Goal: Information Seeking & Learning: Learn about a topic

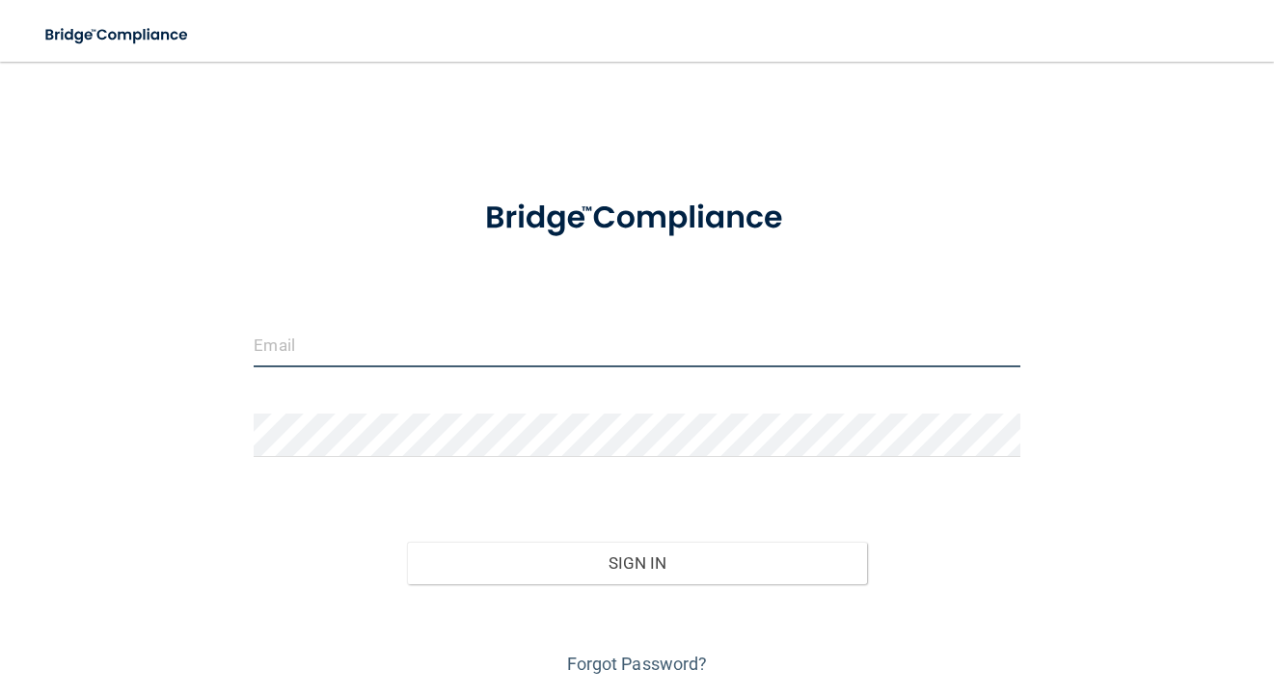
click at [393, 358] on input "email" at bounding box center [637, 345] width 766 height 43
type input "[EMAIL_ADDRESS][DOMAIN_NAME]"
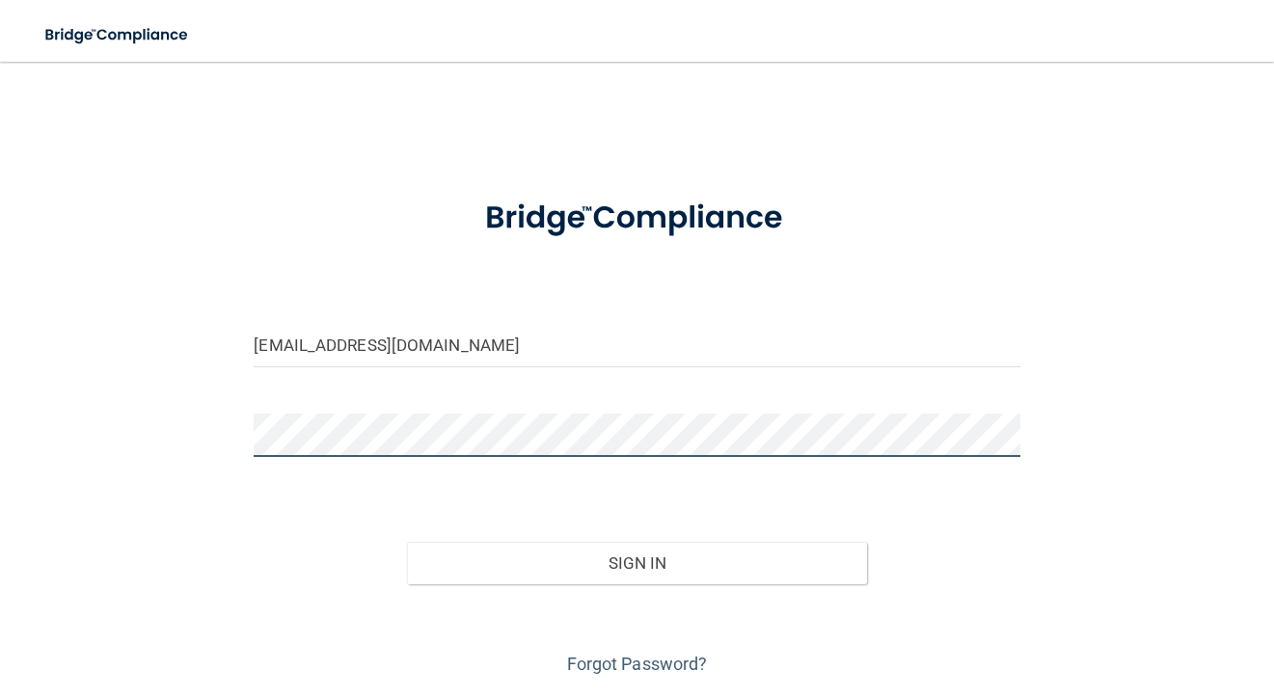
scroll to position [60, 0]
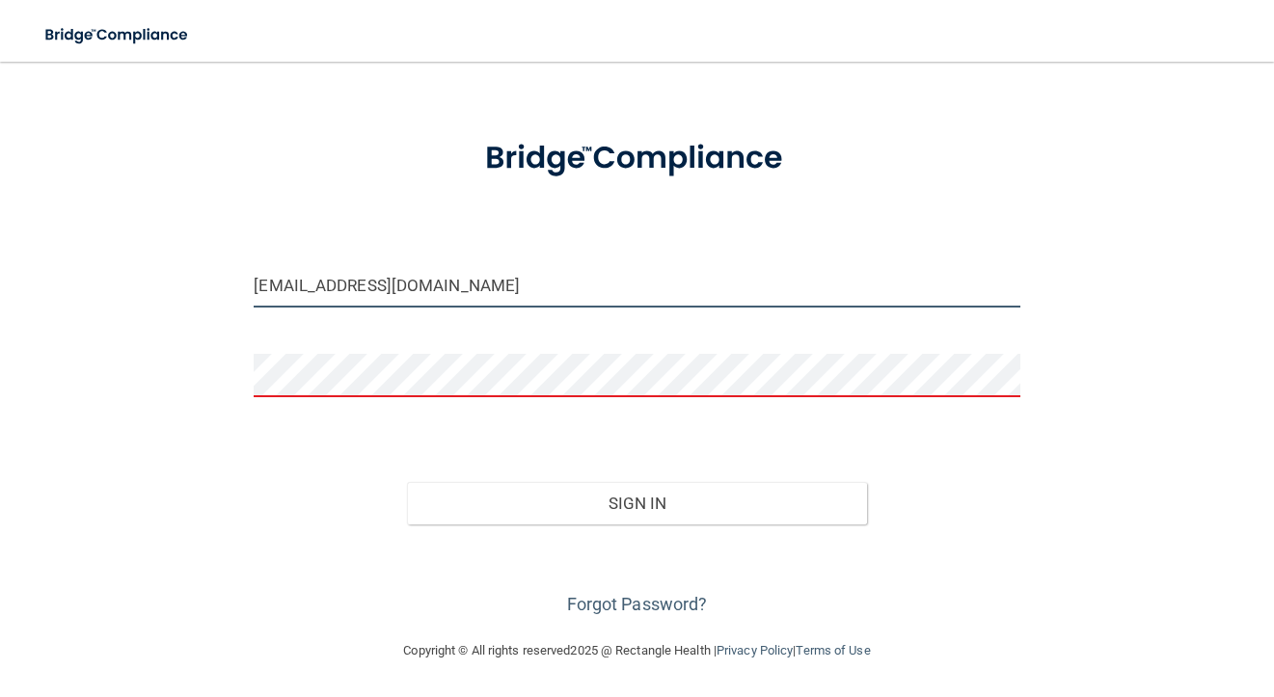
click at [380, 276] on input "[EMAIL_ADDRESS][DOMAIN_NAME]" at bounding box center [637, 285] width 766 height 43
click at [269, 329] on form "kcarms2016@gmail.com Invalid email/password. You don't have permission to acces…" at bounding box center [637, 369] width 766 height 502
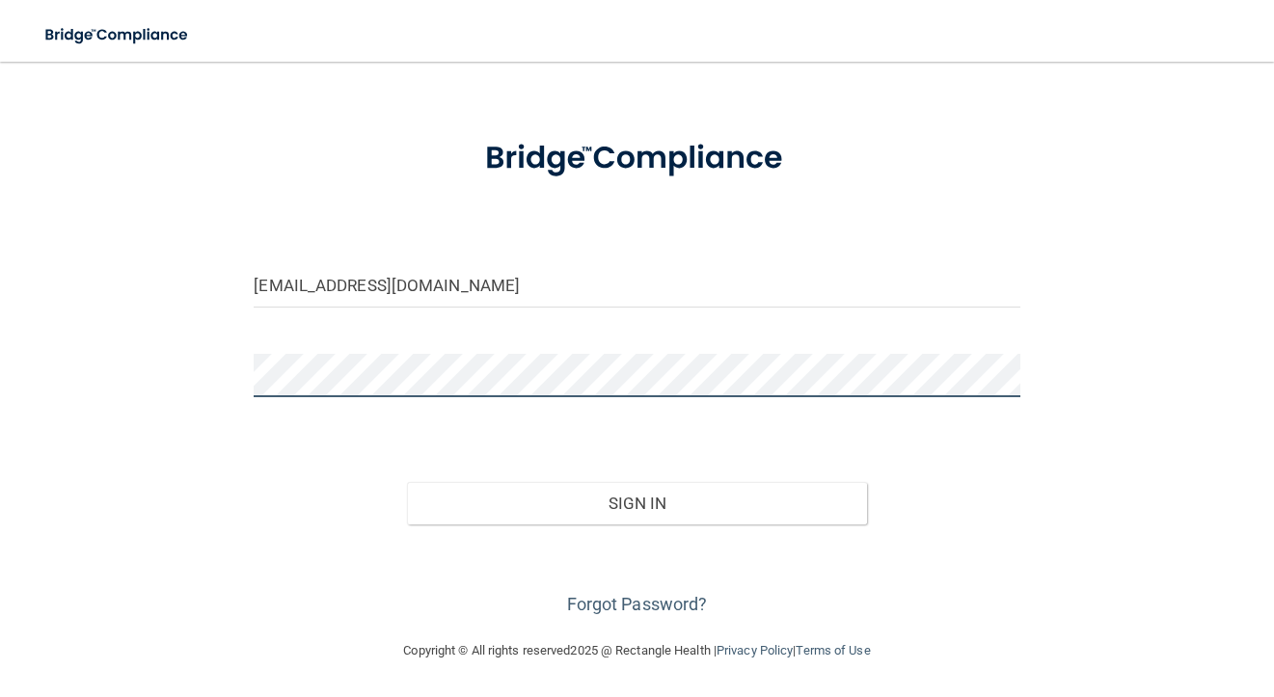
click at [407, 482] on button "Sign In" at bounding box center [637, 503] width 460 height 42
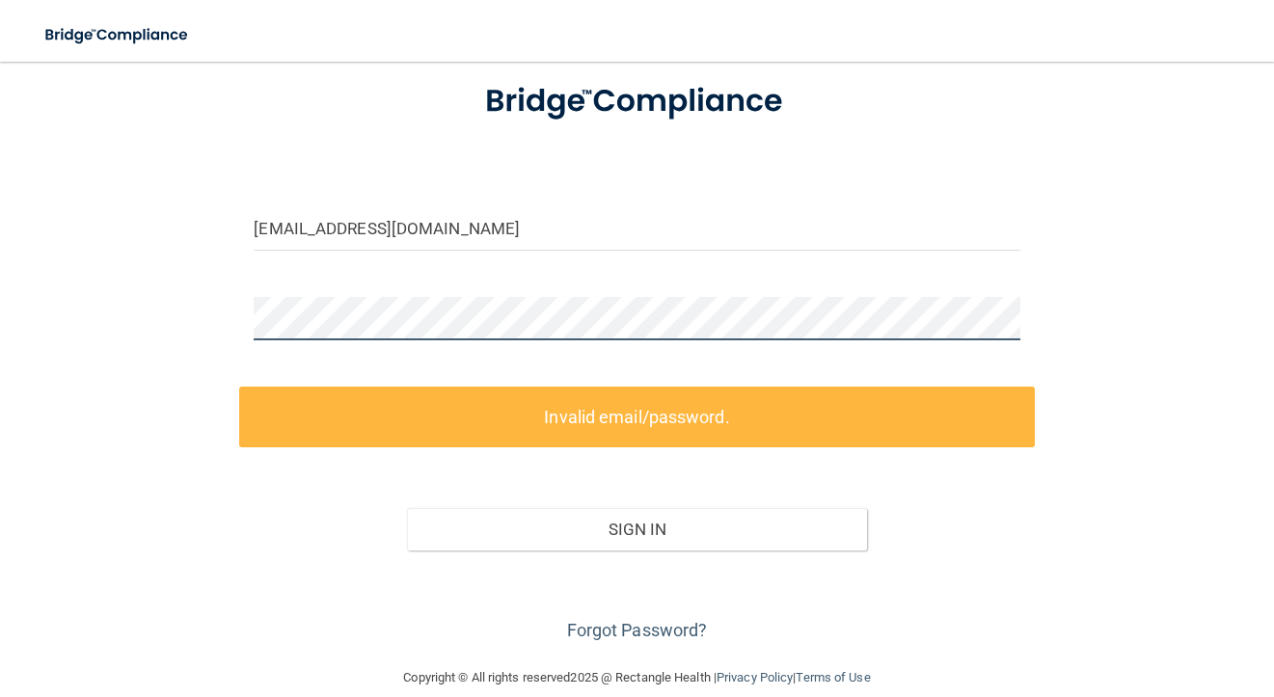
scroll to position [144, 0]
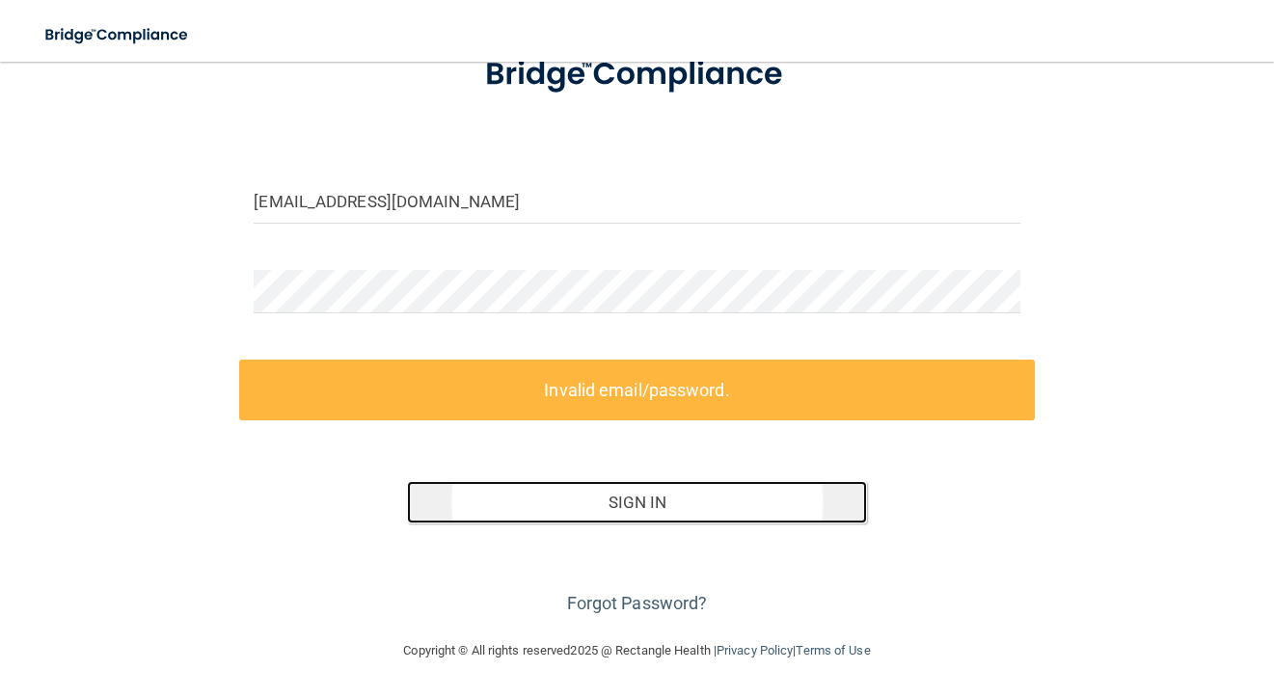
click at [635, 507] on button "Sign In" at bounding box center [637, 502] width 460 height 42
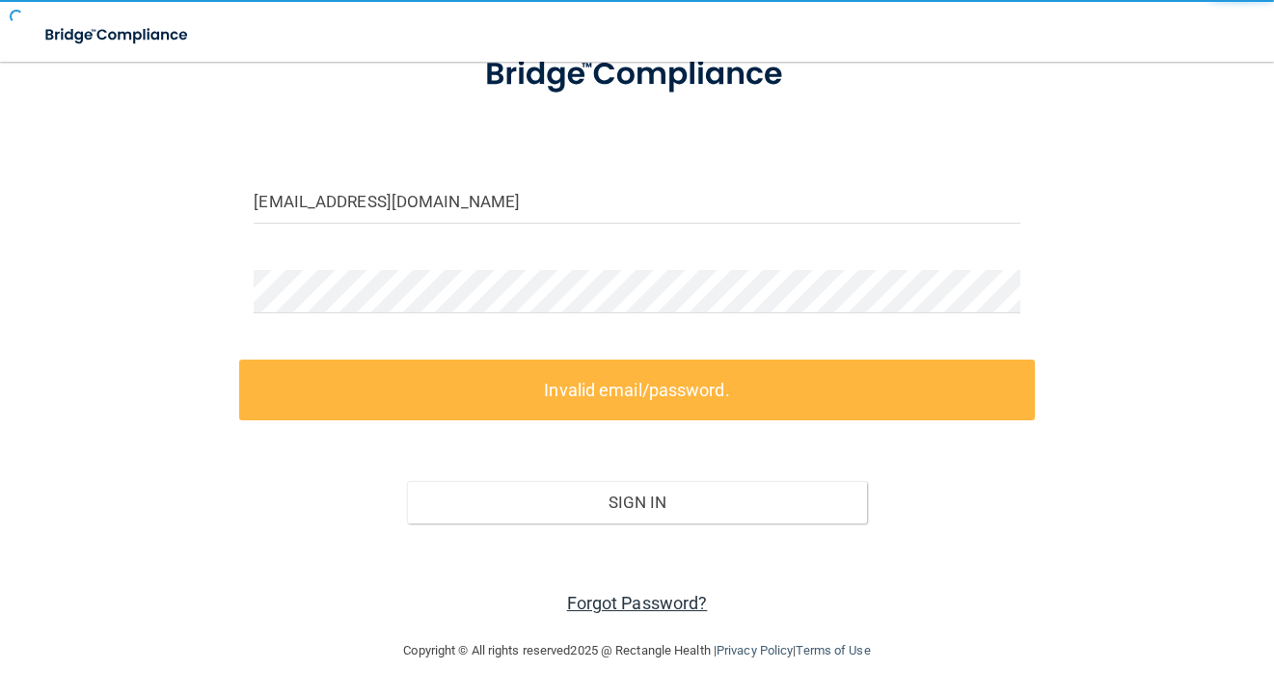
click at [617, 598] on link "Forgot Password?" at bounding box center [637, 603] width 141 height 20
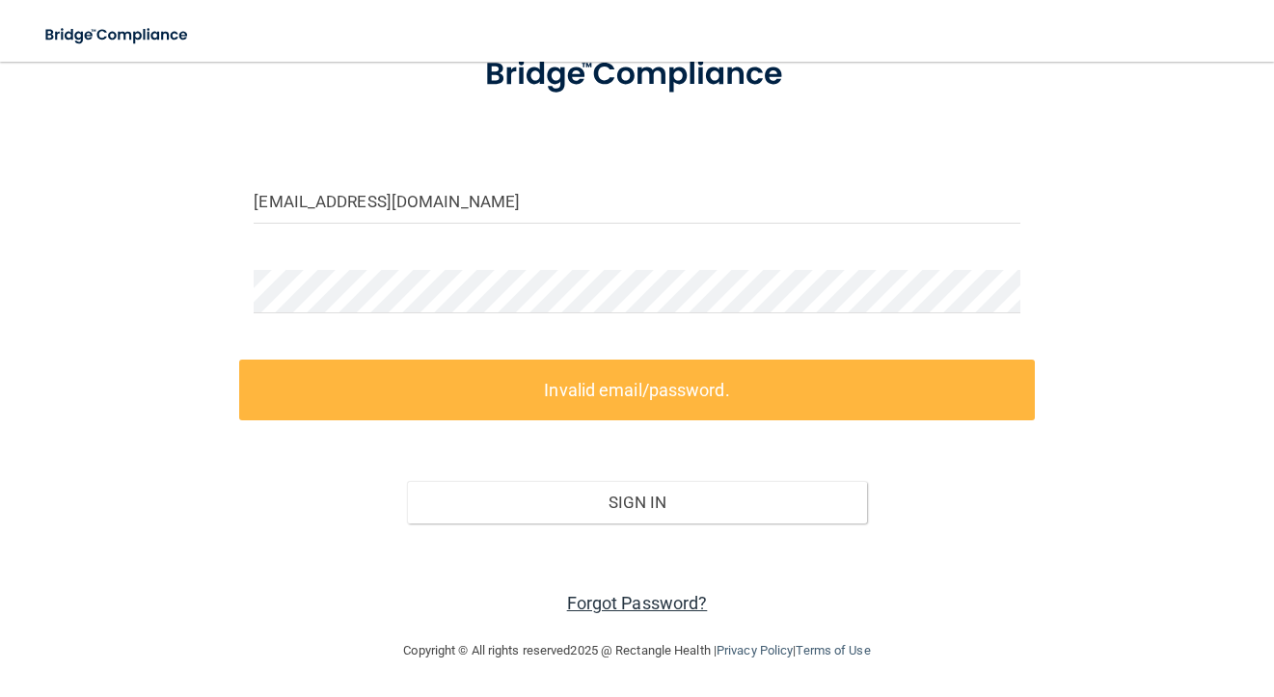
scroll to position [121, 0]
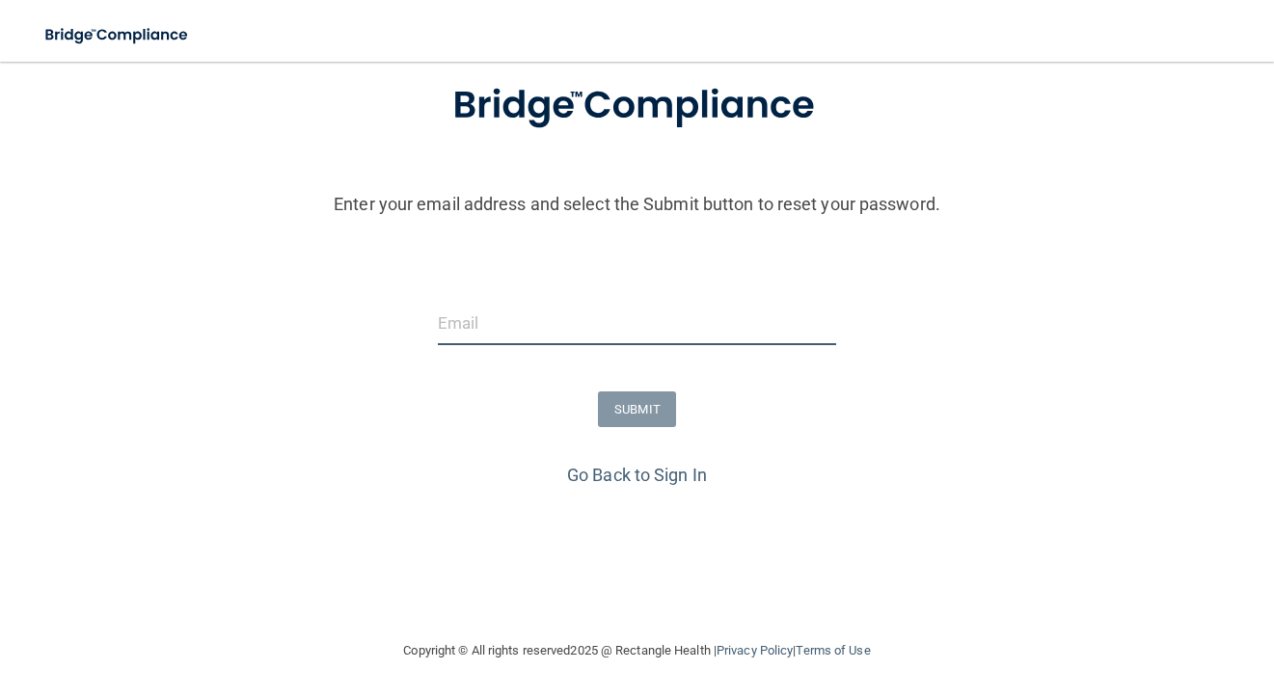
click at [582, 315] on input "email" at bounding box center [637, 323] width 399 height 43
type input "[EMAIL_ADDRESS][DOMAIN_NAME]"
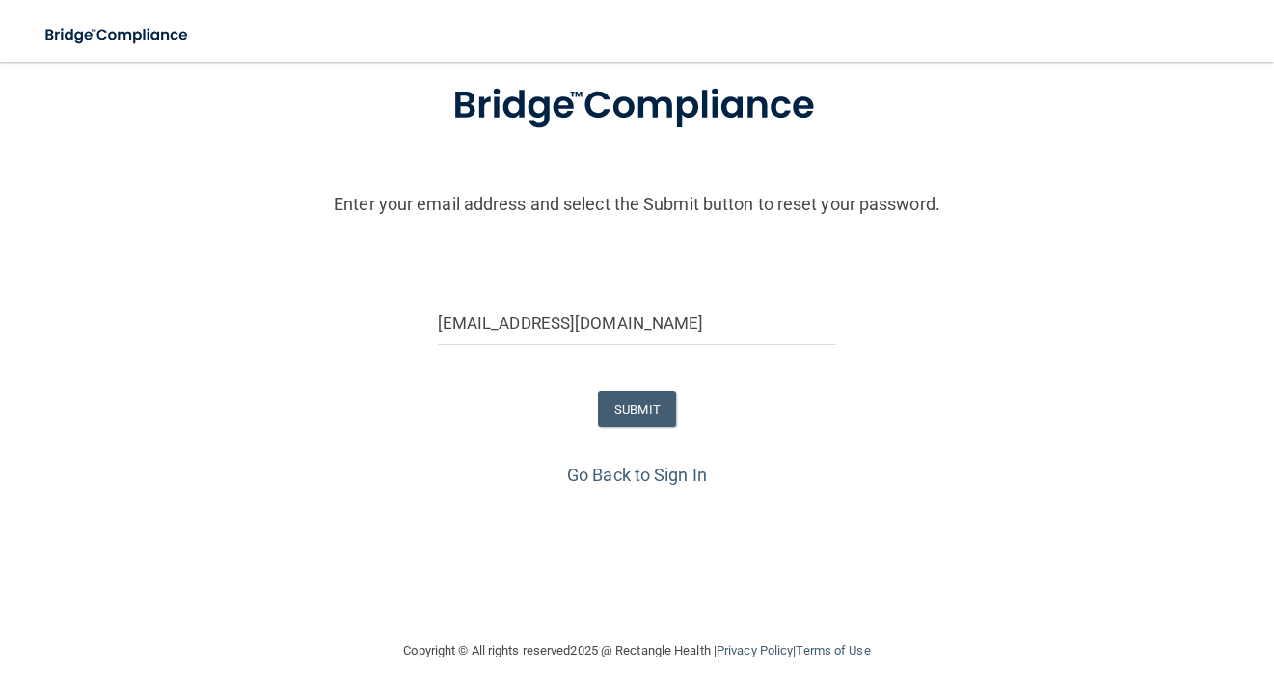
click at [591, 415] on div "SUBMIT" at bounding box center [636, 409] width 1283 height 36
click at [621, 415] on button "SUBMIT" at bounding box center [637, 409] width 78 height 36
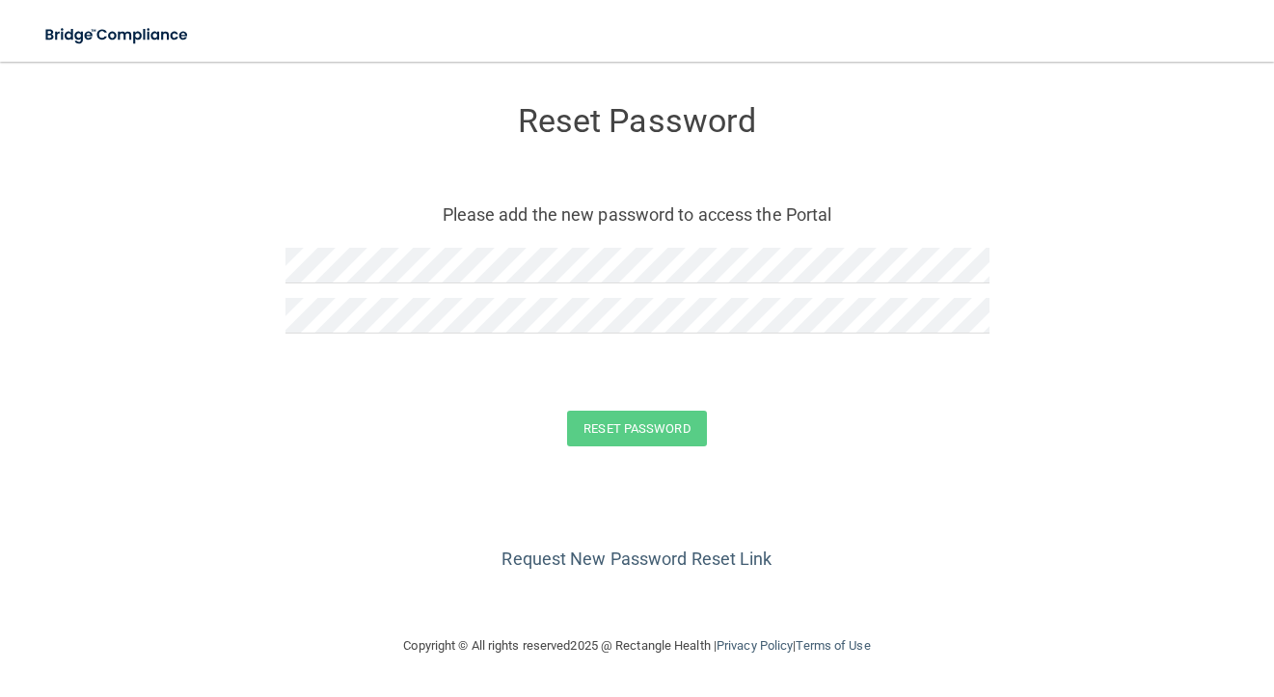
click at [566, 288] on div at bounding box center [637, 273] width 704 height 50
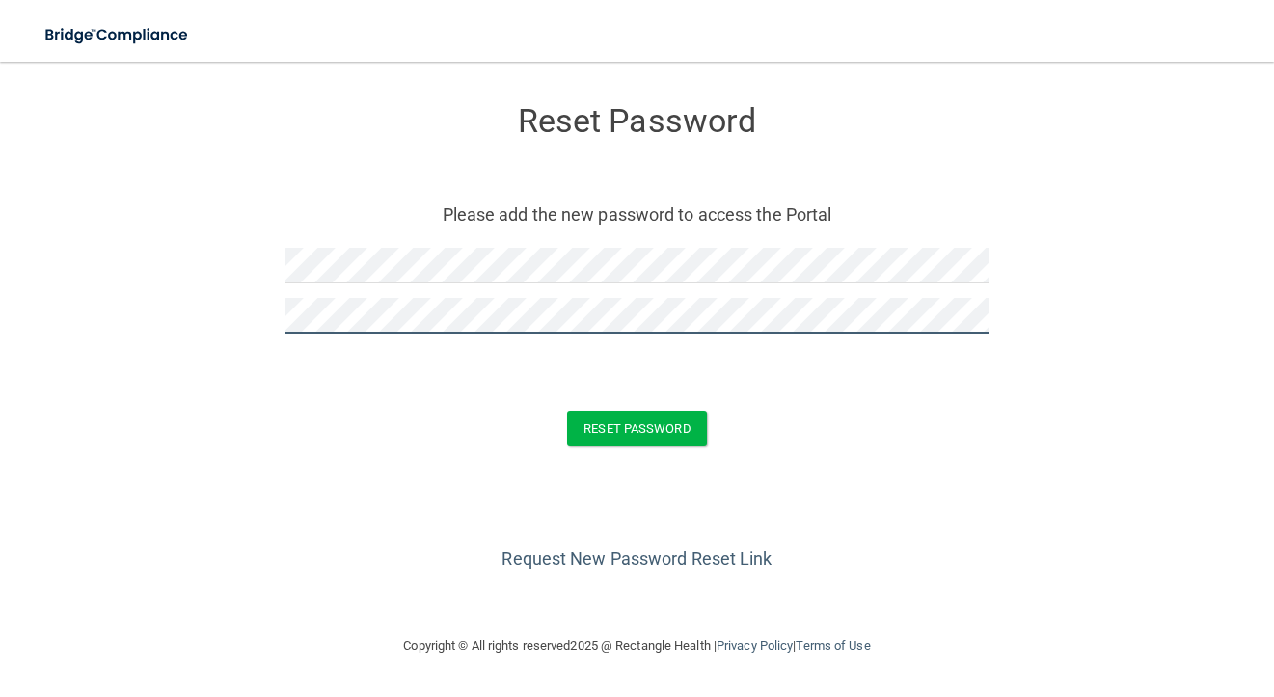
click at [567, 411] on button "Reset Password" at bounding box center [636, 429] width 139 height 36
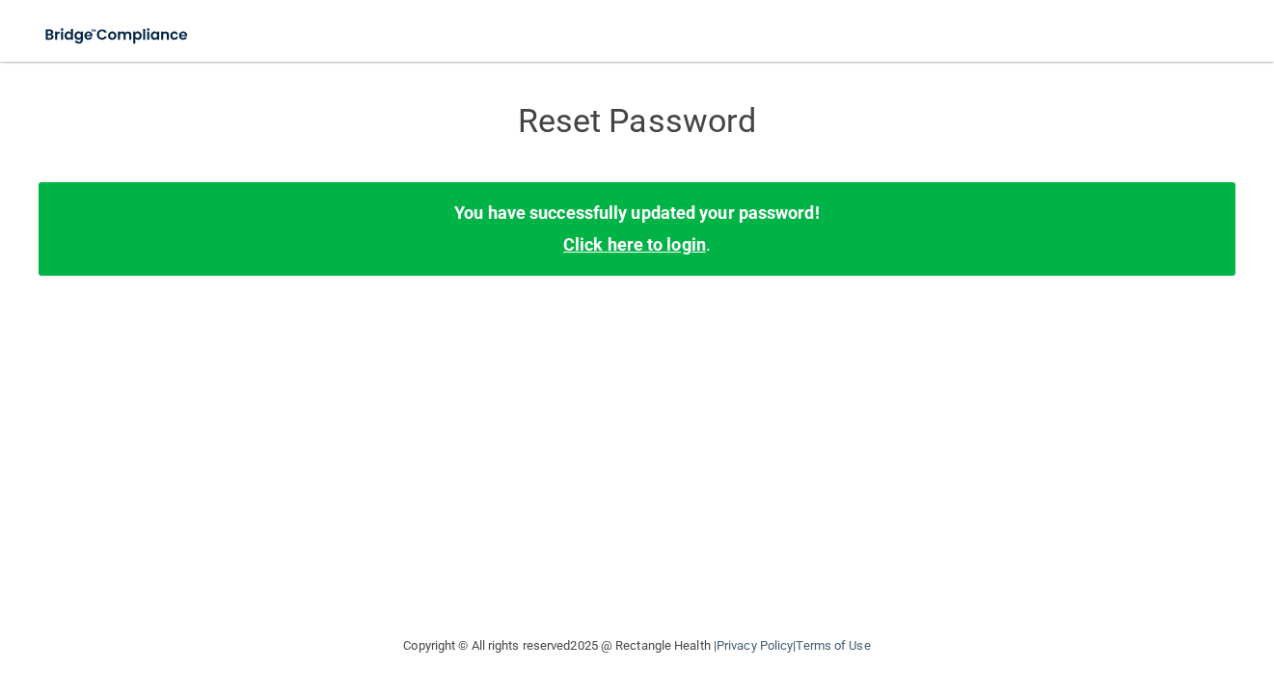
click at [669, 253] on link "Click here to login" at bounding box center [634, 244] width 143 height 20
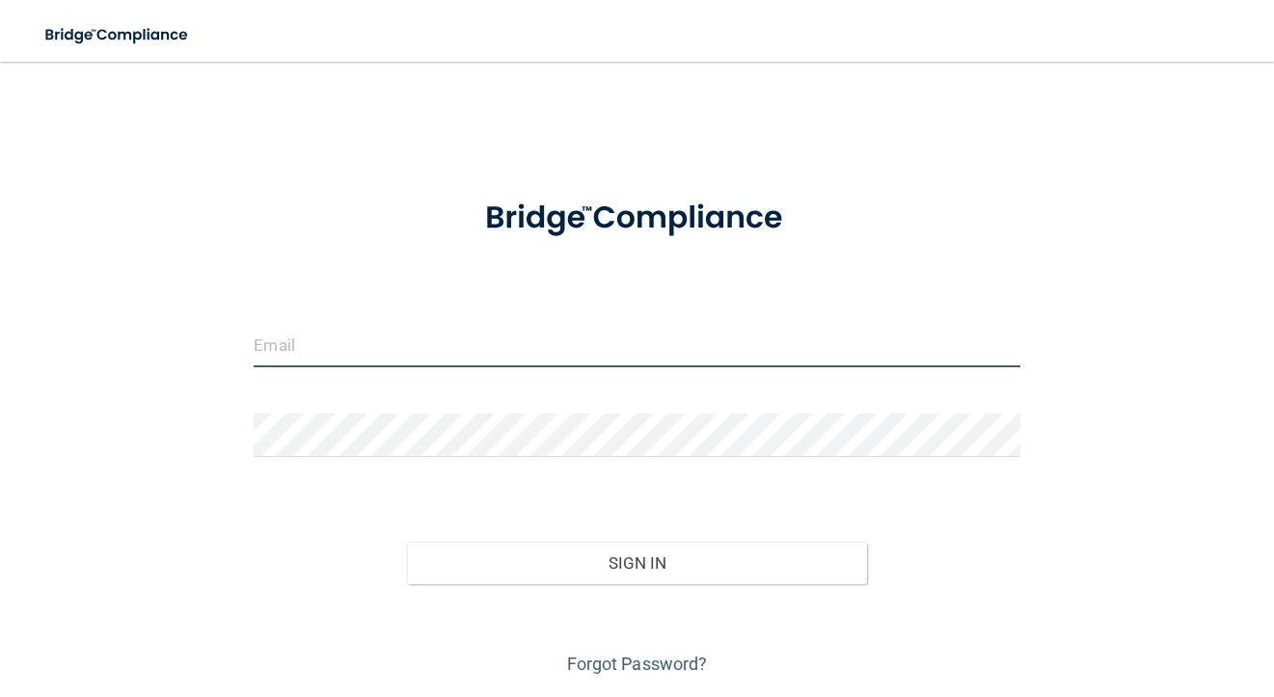
type input "[EMAIL_ADDRESS][DOMAIN_NAME]"
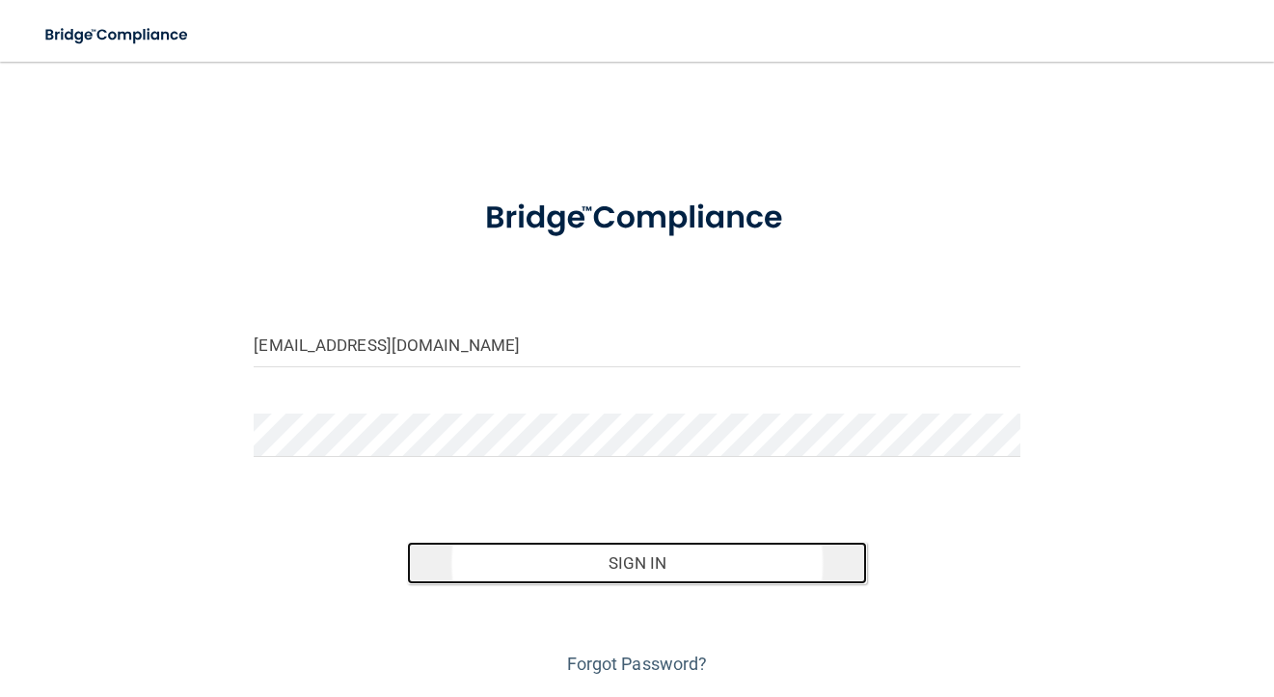
click at [541, 579] on button "Sign In" at bounding box center [637, 563] width 460 height 42
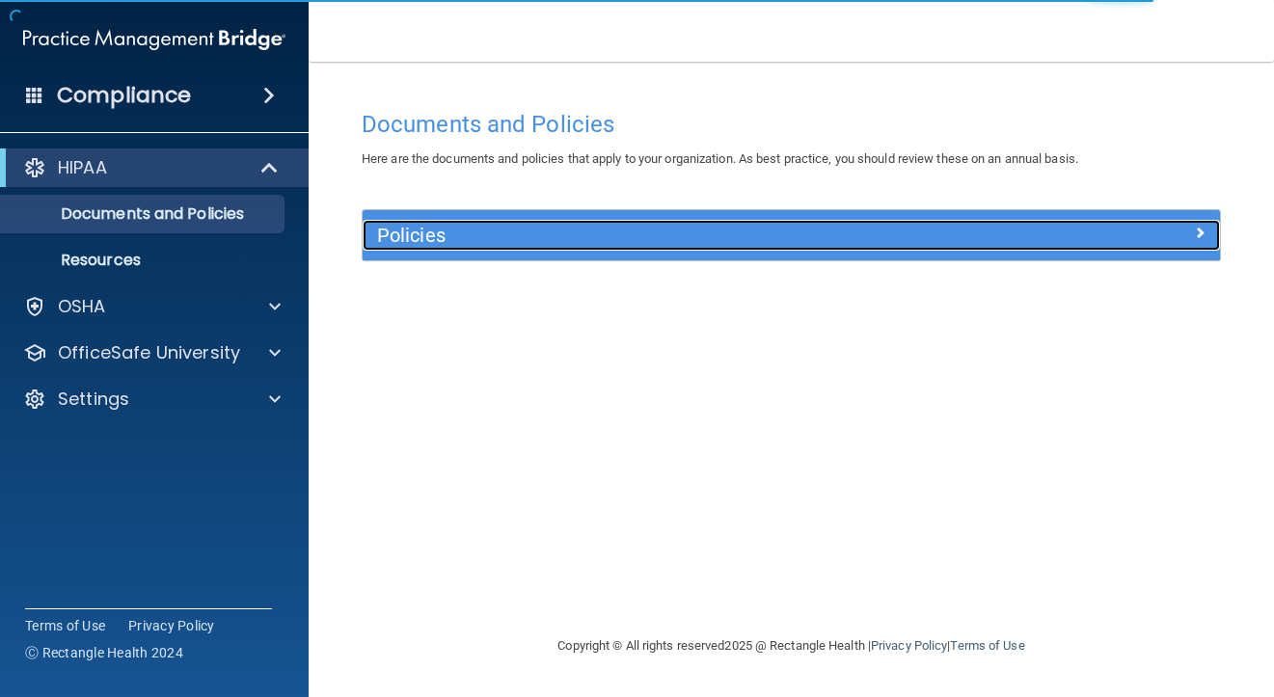
click at [504, 238] on h5 "Policies" at bounding box center [684, 235] width 614 height 21
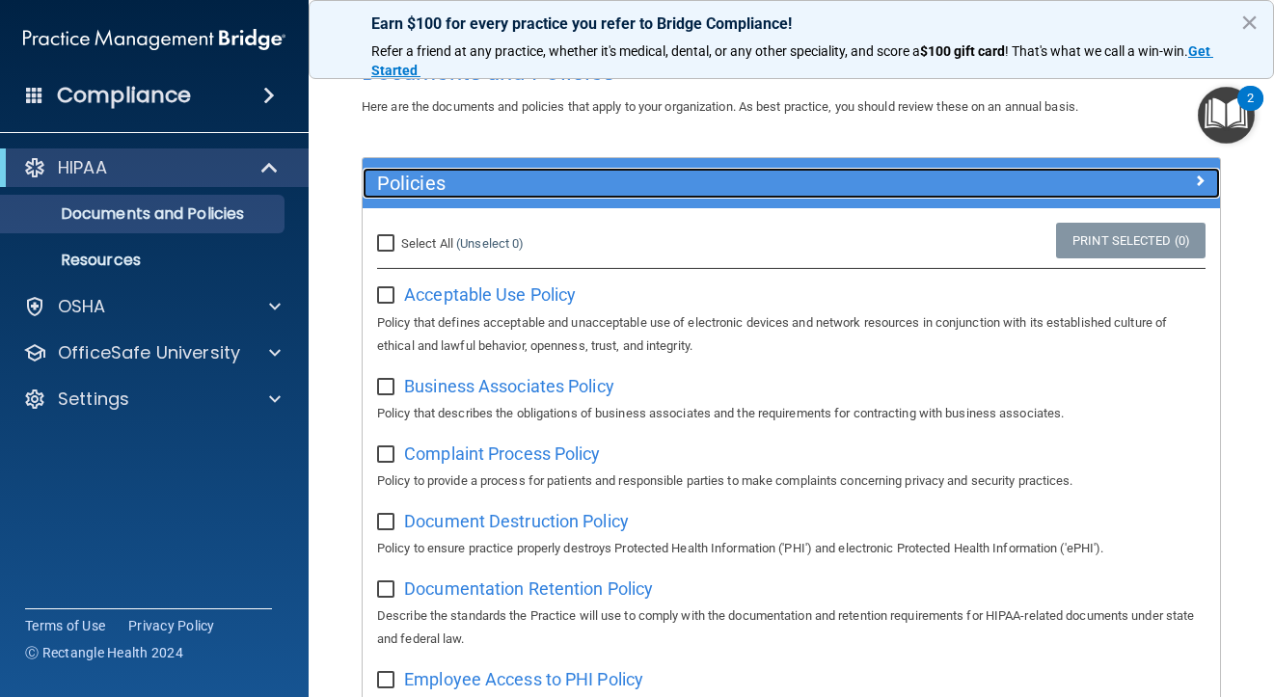
scroll to position [54, 0]
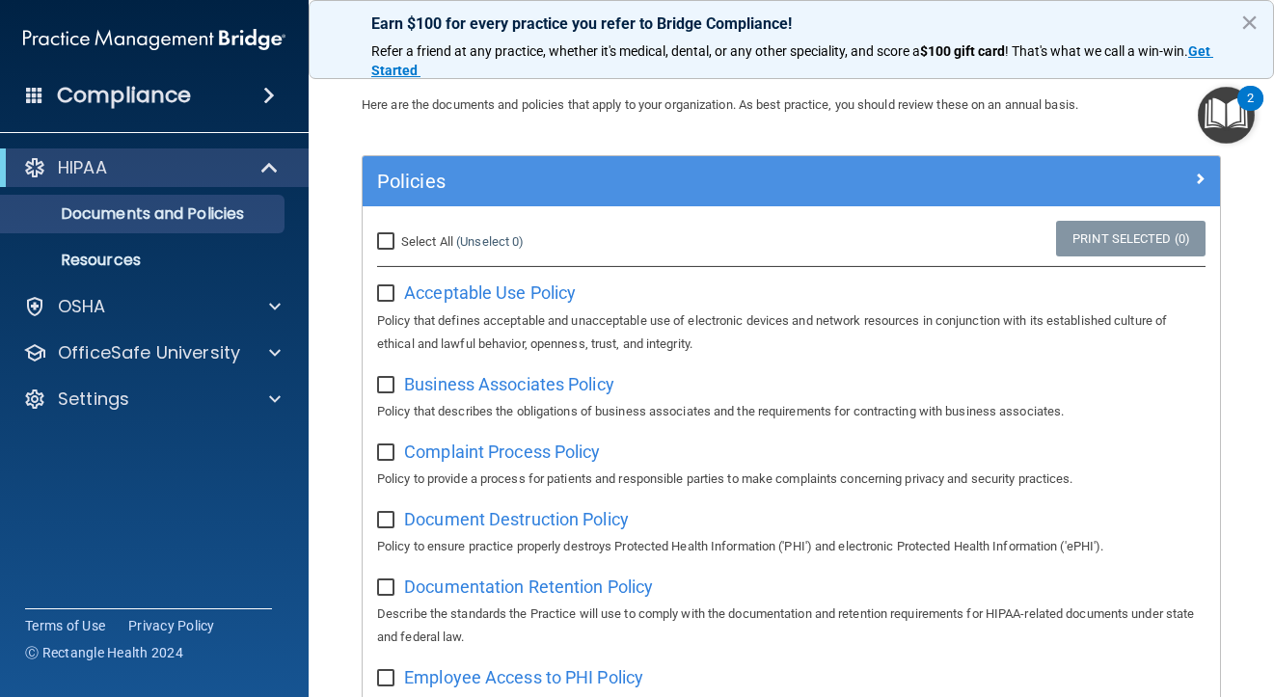
click at [392, 242] on input "Select All (Unselect 0) Unselect All" at bounding box center [388, 241] width 22 height 15
checkbox input "true"
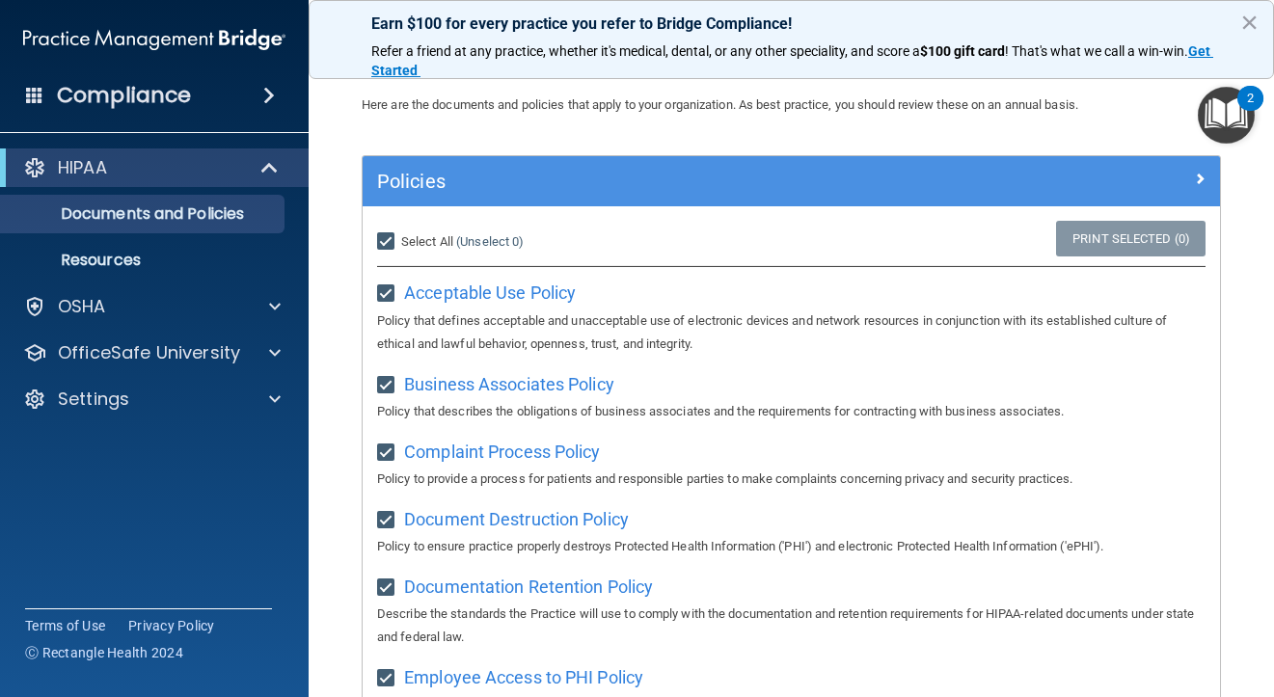
checkbox input "true"
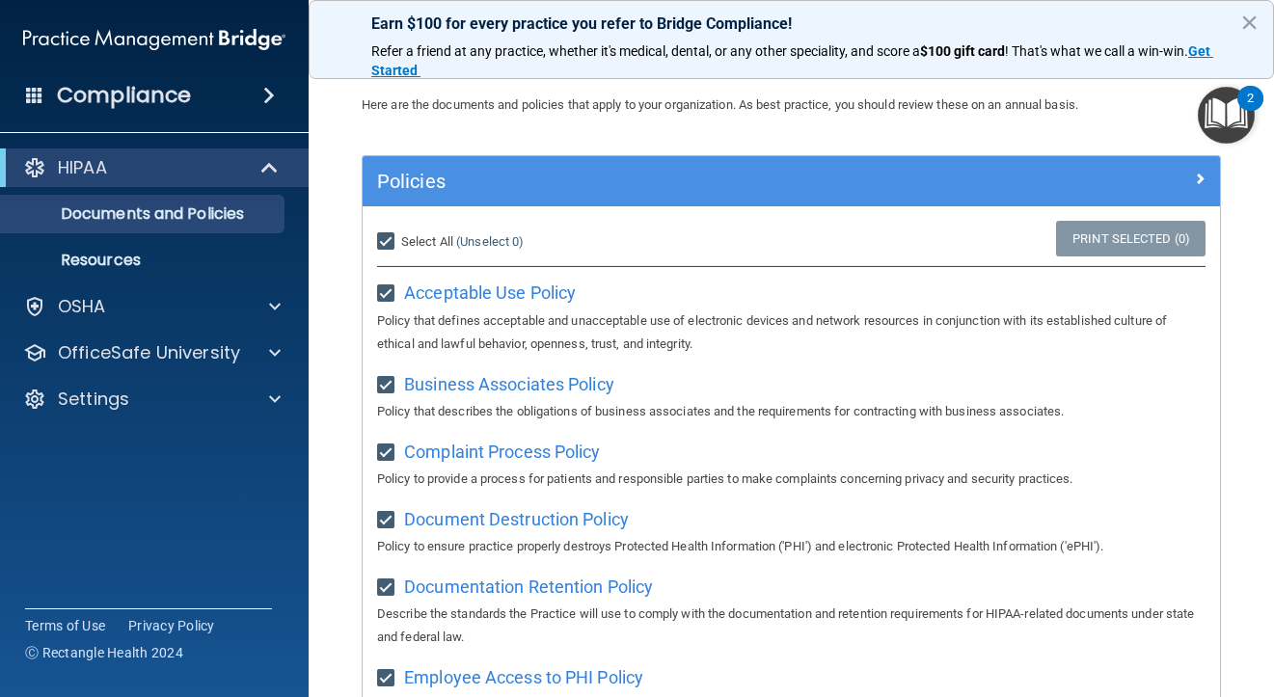
checkbox input "true"
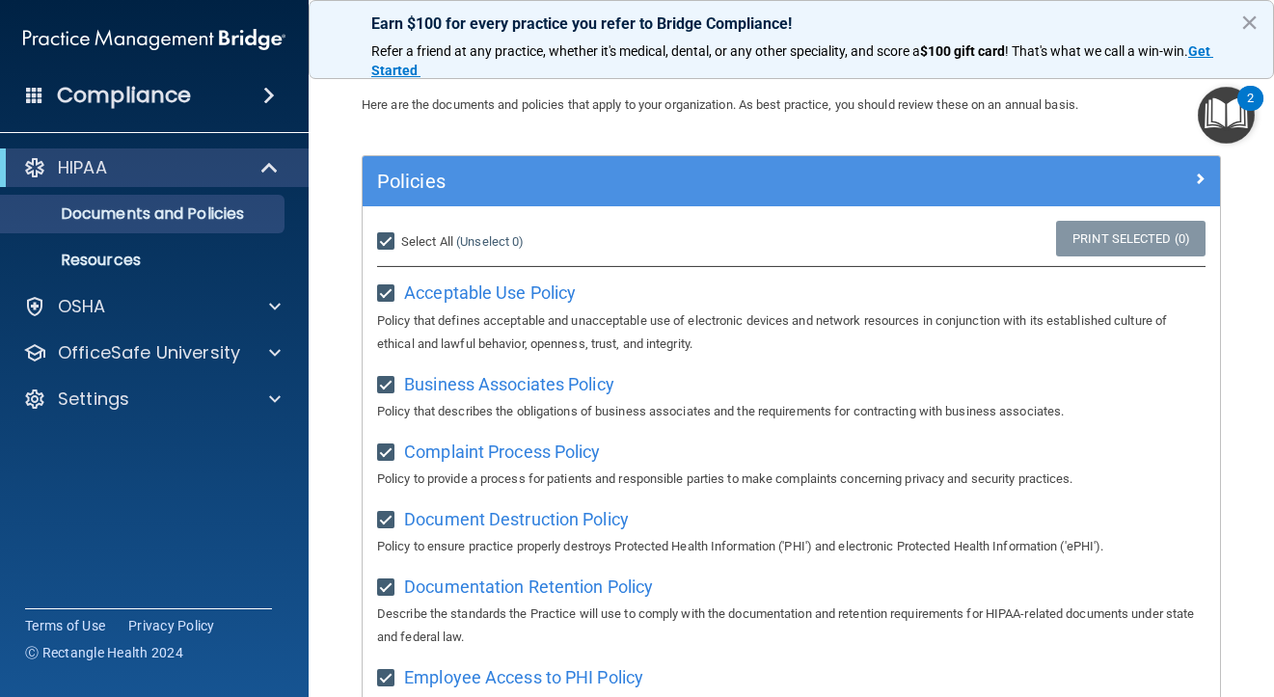
checkbox input "true"
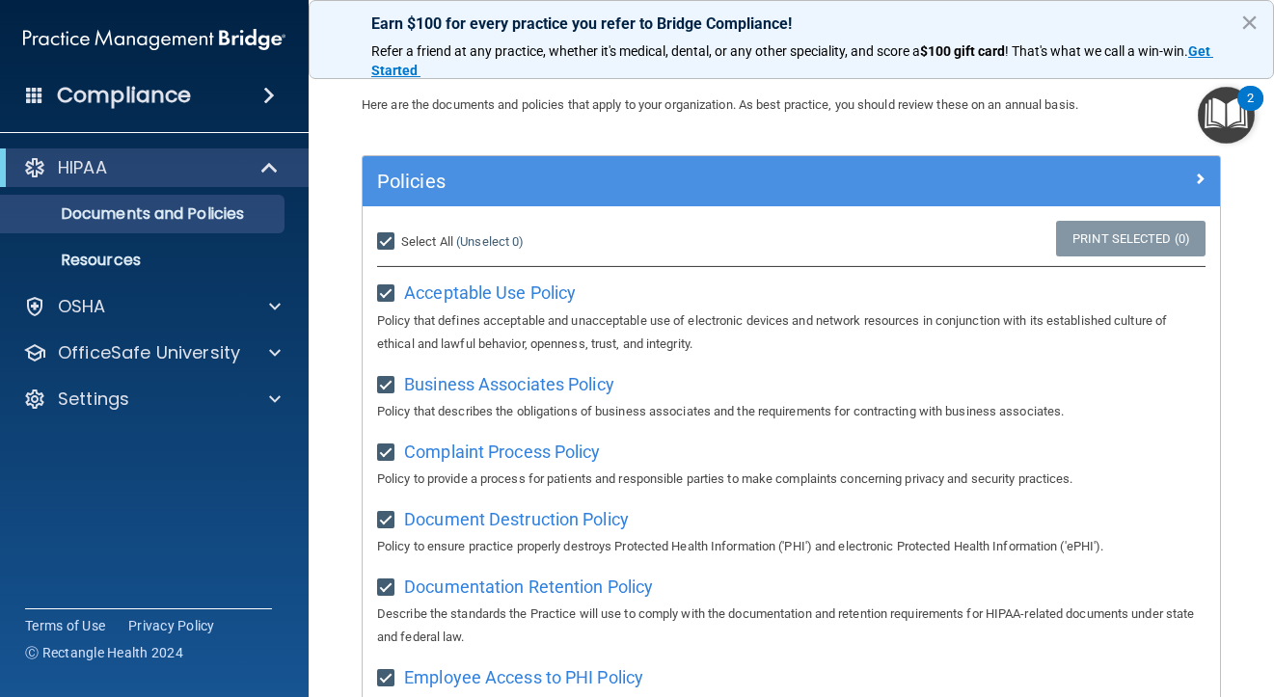
checkbox input "true"
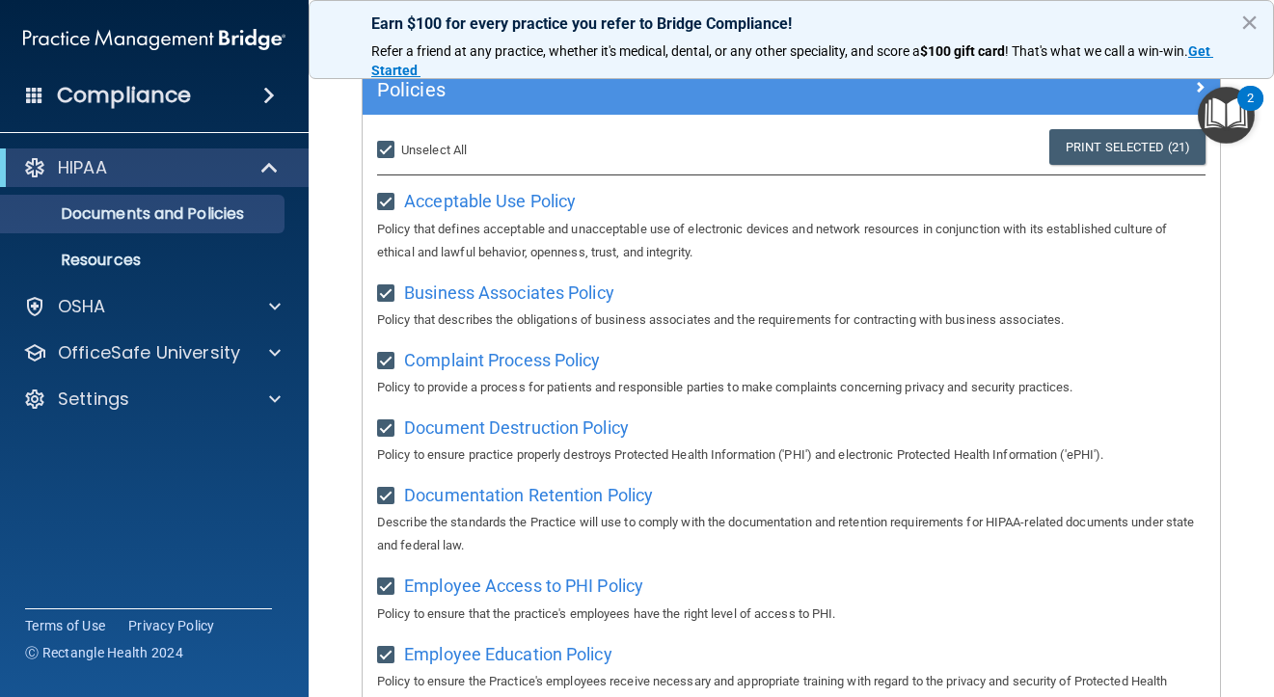
scroll to position [0, 0]
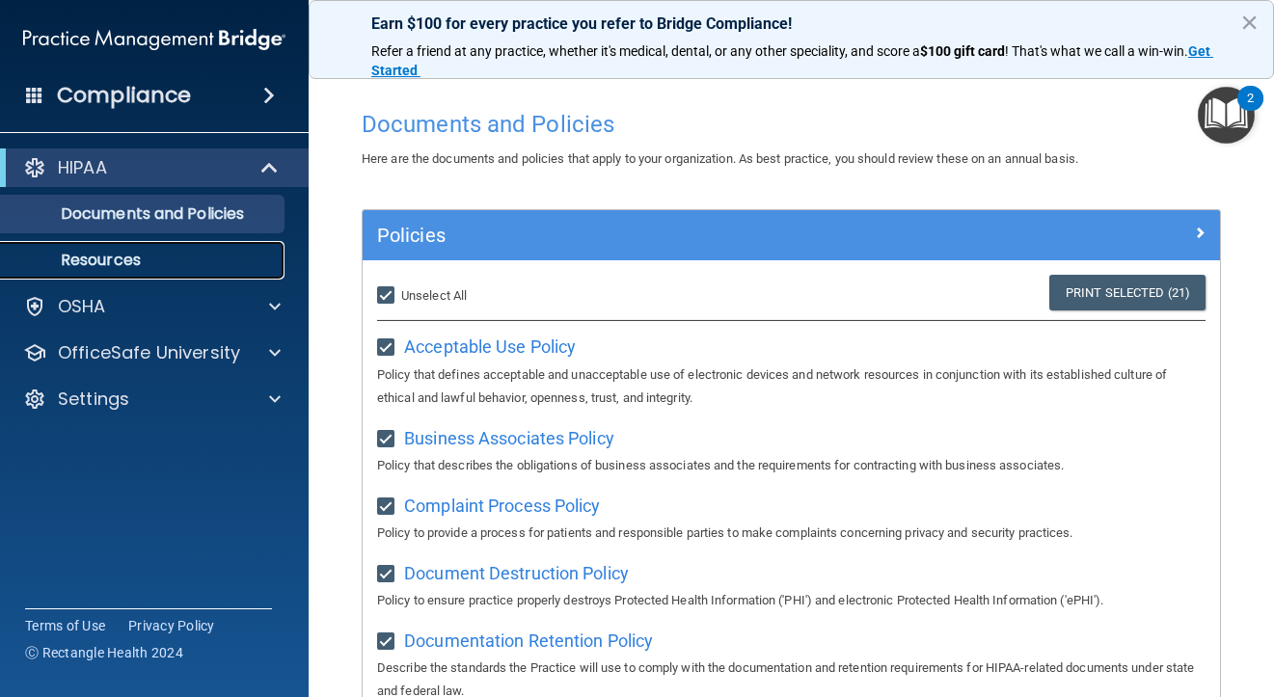
click at [129, 251] on p "Resources" at bounding box center [144, 260] width 263 height 19
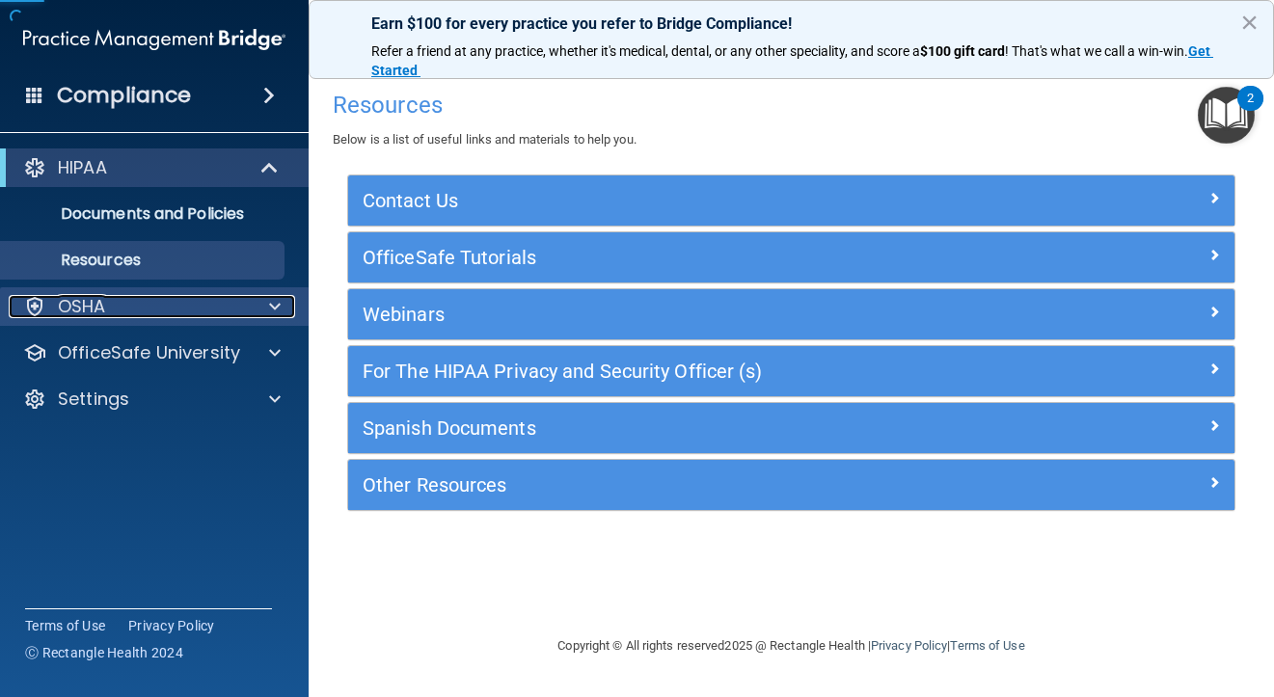
click at [194, 296] on div "OSHA" at bounding box center [128, 306] width 239 height 23
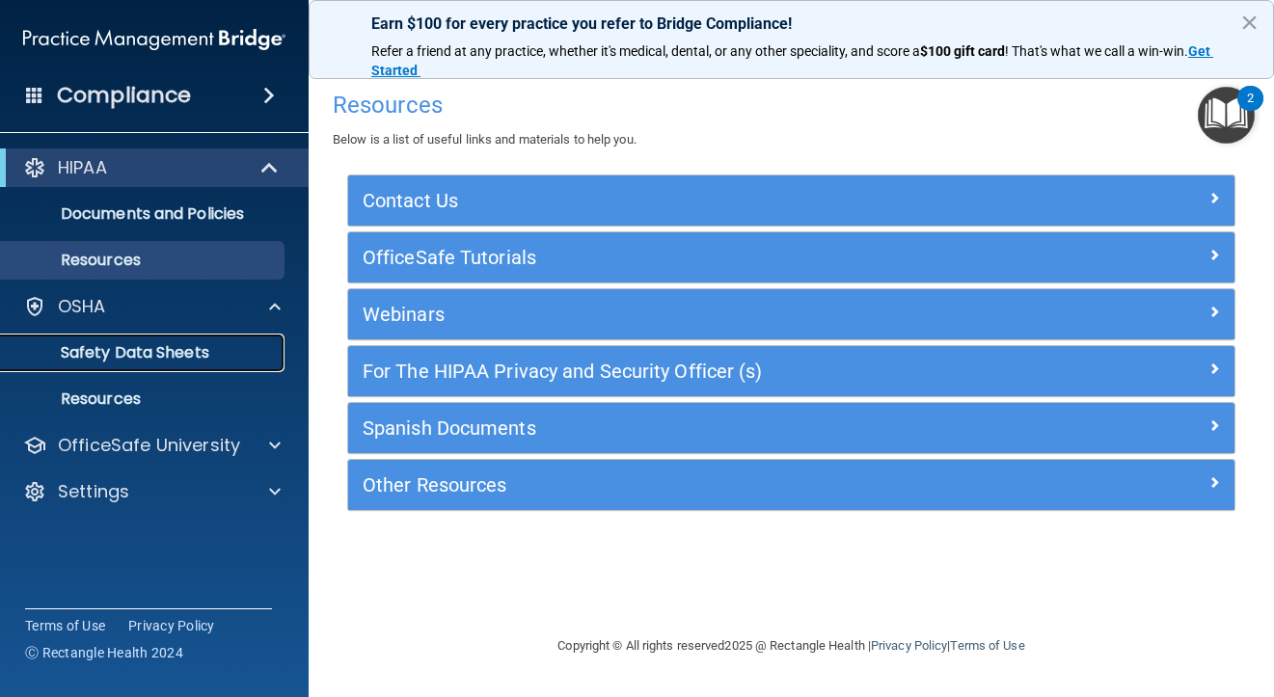
click at [175, 346] on p "Safety Data Sheets" at bounding box center [144, 352] width 263 height 19
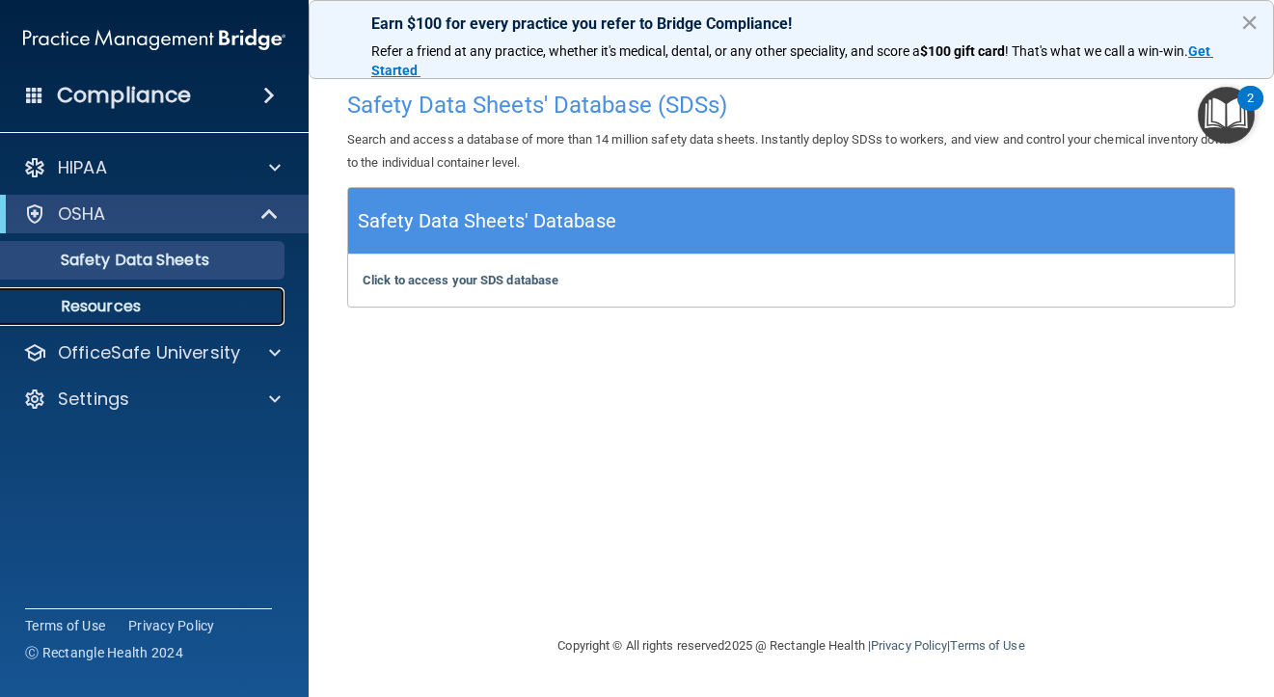
click at [100, 297] on p "Resources" at bounding box center [144, 306] width 263 height 19
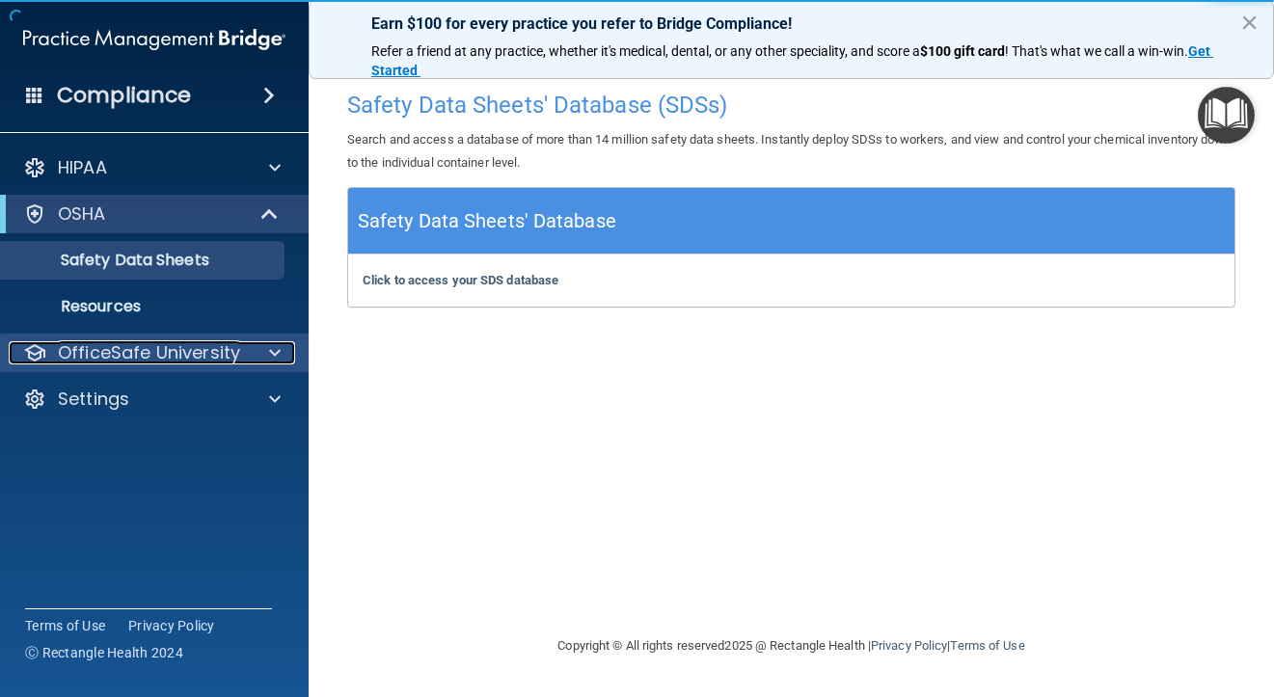
click at [132, 357] on p "OfficeSafe University" at bounding box center [149, 352] width 182 height 23
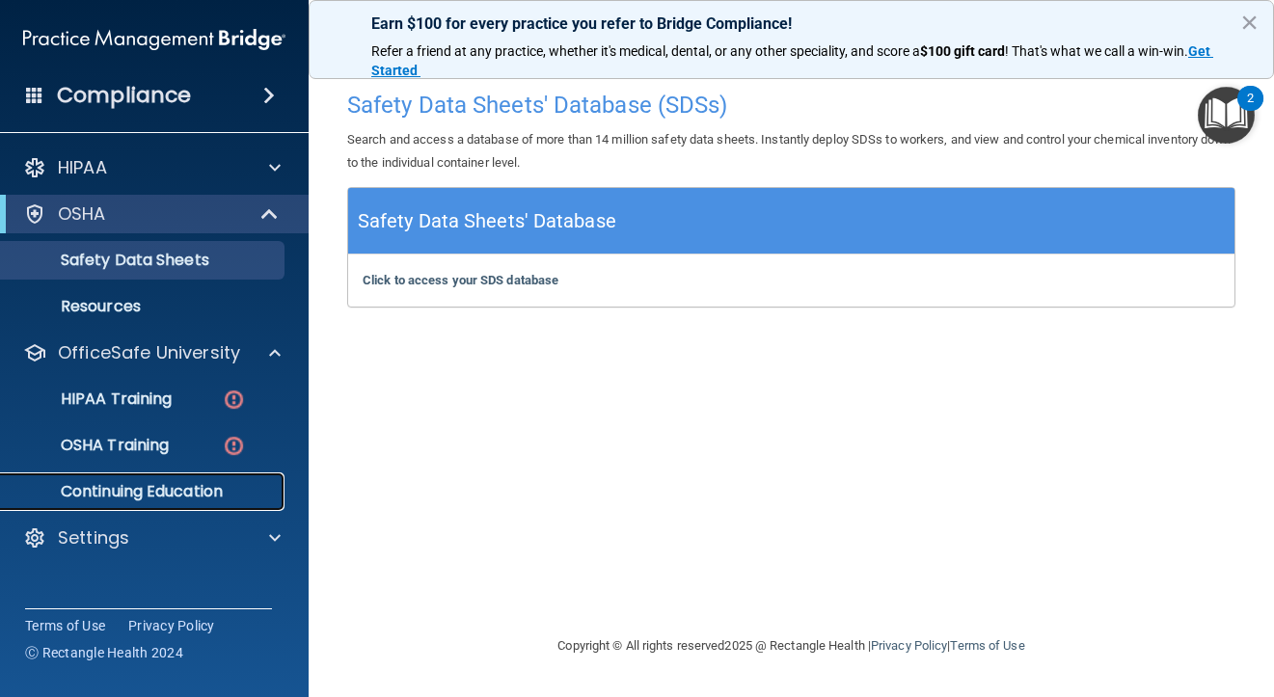
click at [150, 500] on p "Continuing Education" at bounding box center [144, 491] width 263 height 19
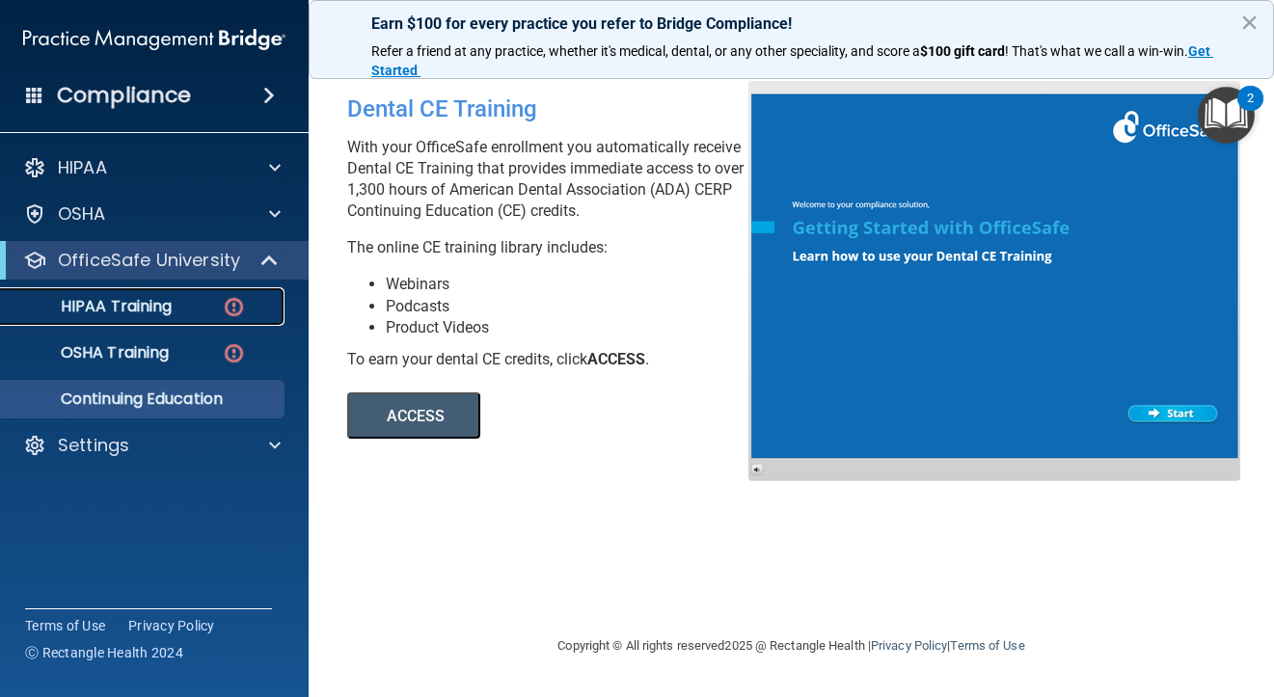
click at [217, 296] on link "HIPAA Training" at bounding box center [133, 306] width 304 height 39
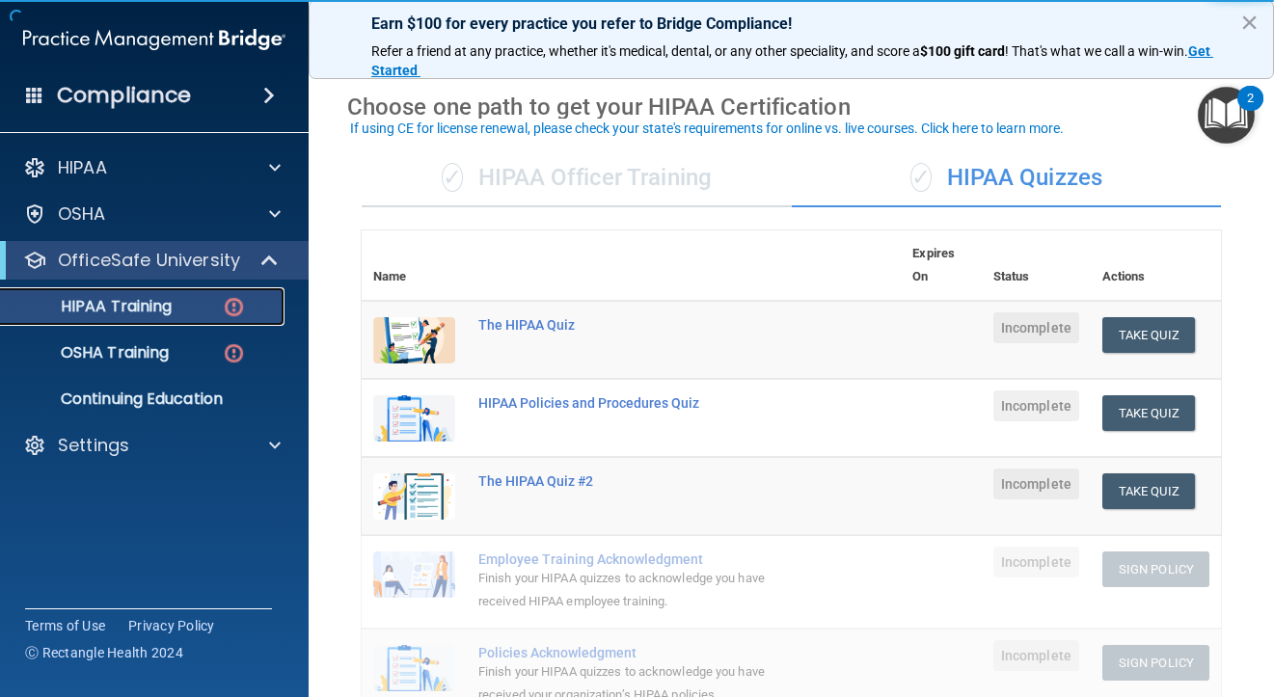
scroll to position [69, 0]
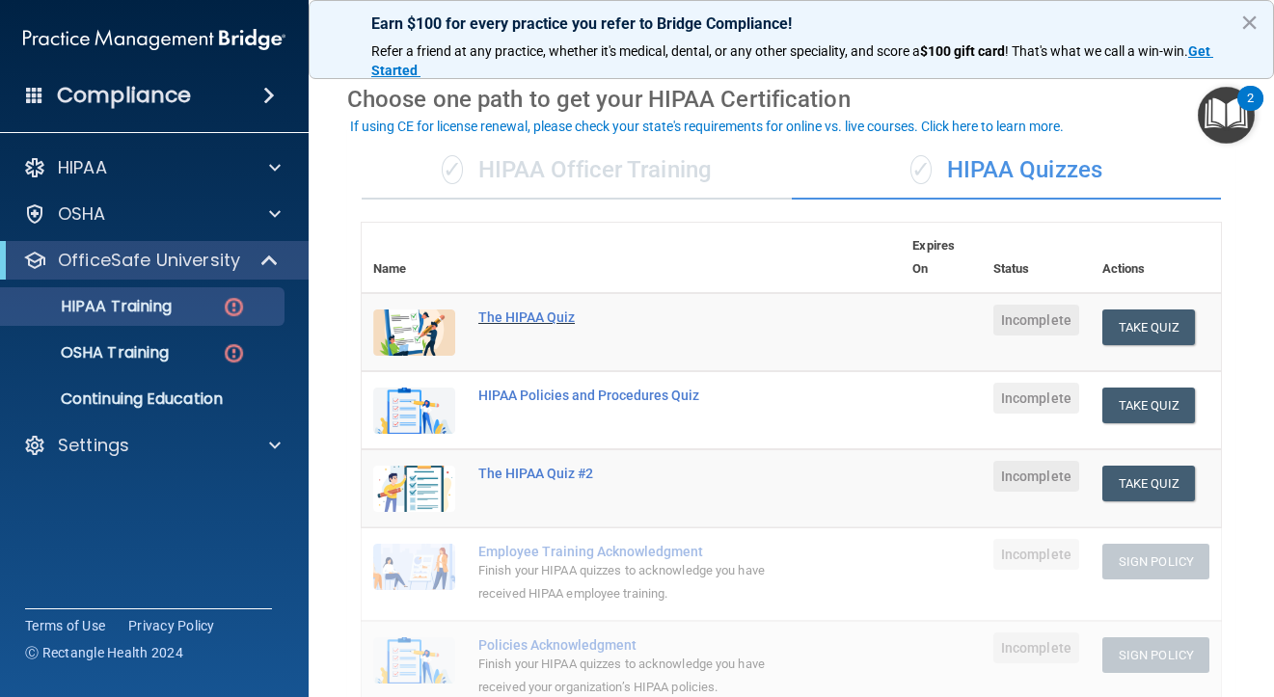
click at [515, 315] on div "The HIPAA Quiz" at bounding box center [641, 317] width 326 height 15
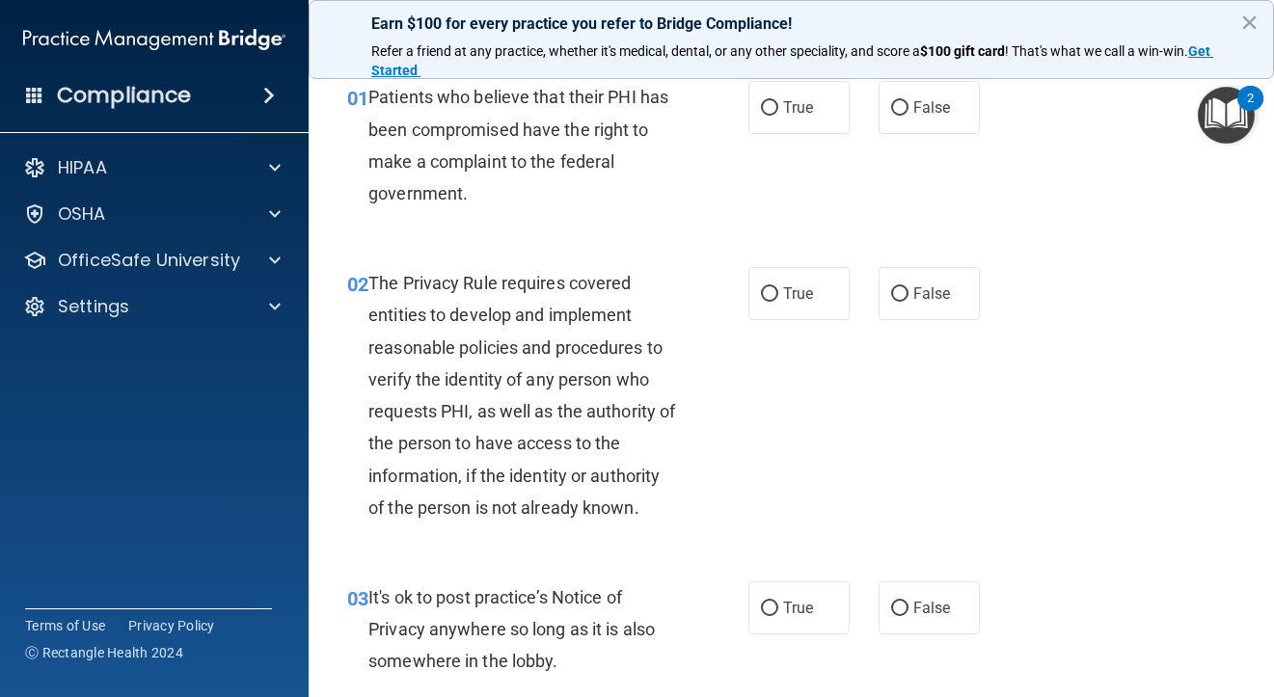
scroll to position [93, 0]
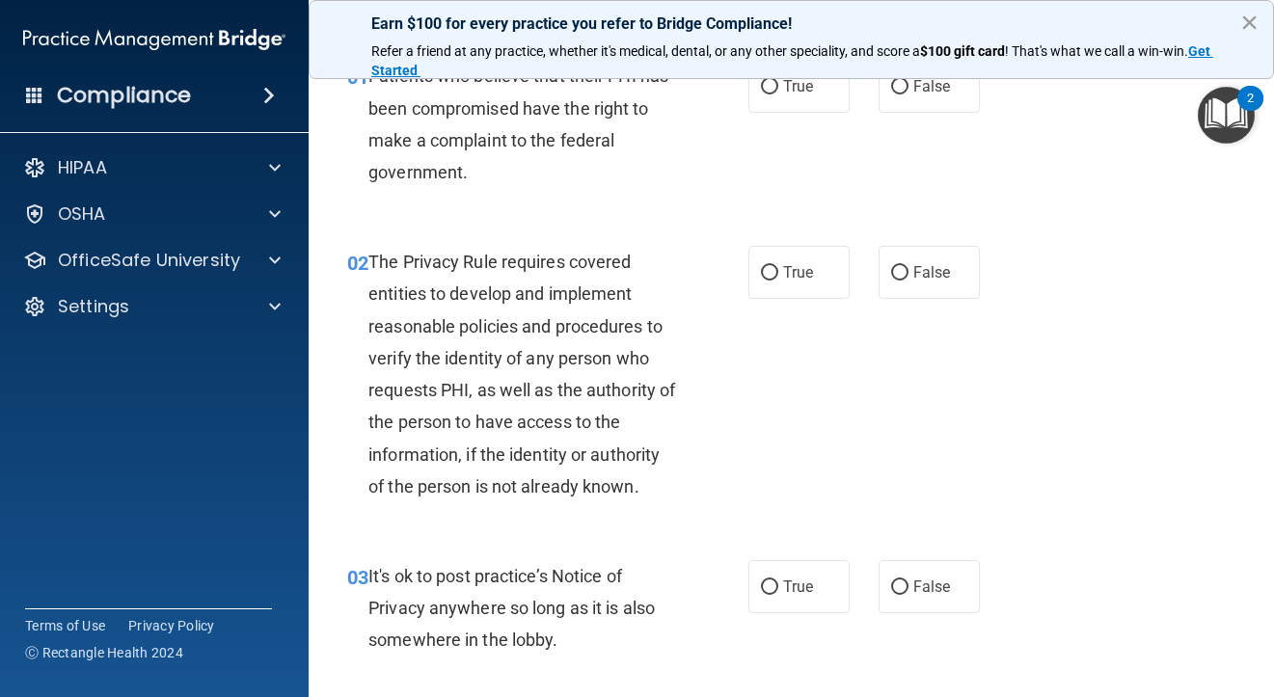
click at [1255, 23] on button "×" at bounding box center [1249, 22] width 18 height 31
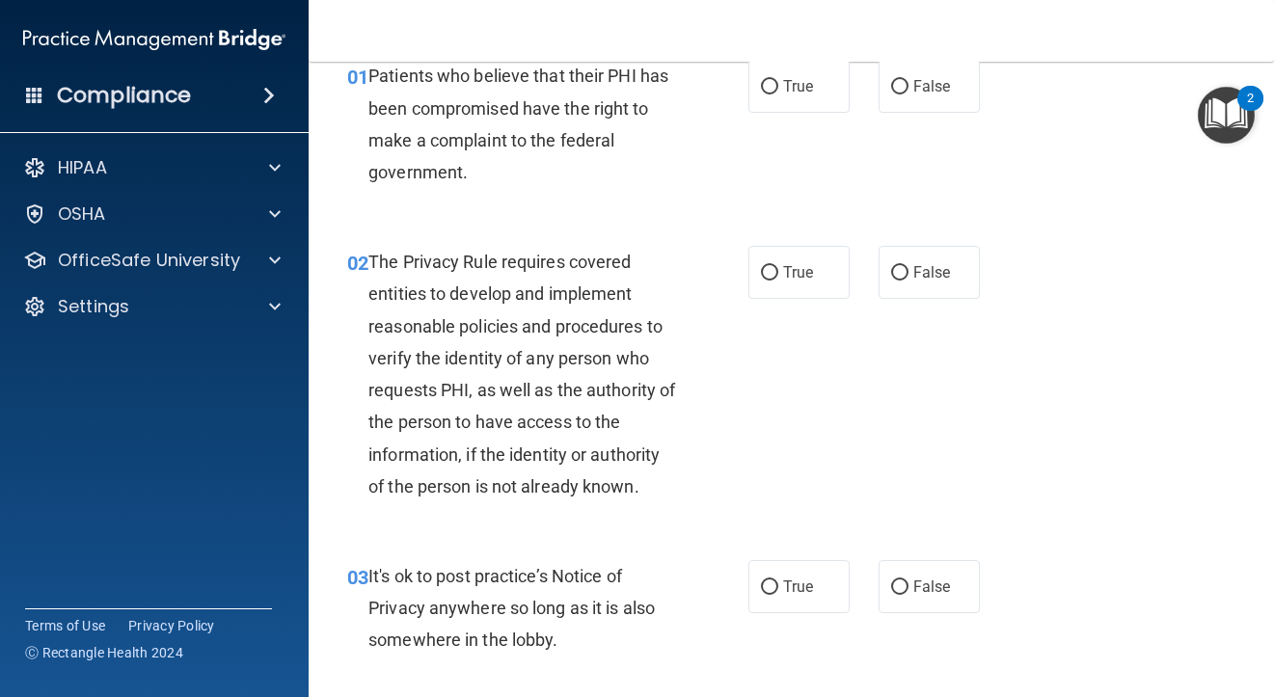
scroll to position [0, 0]
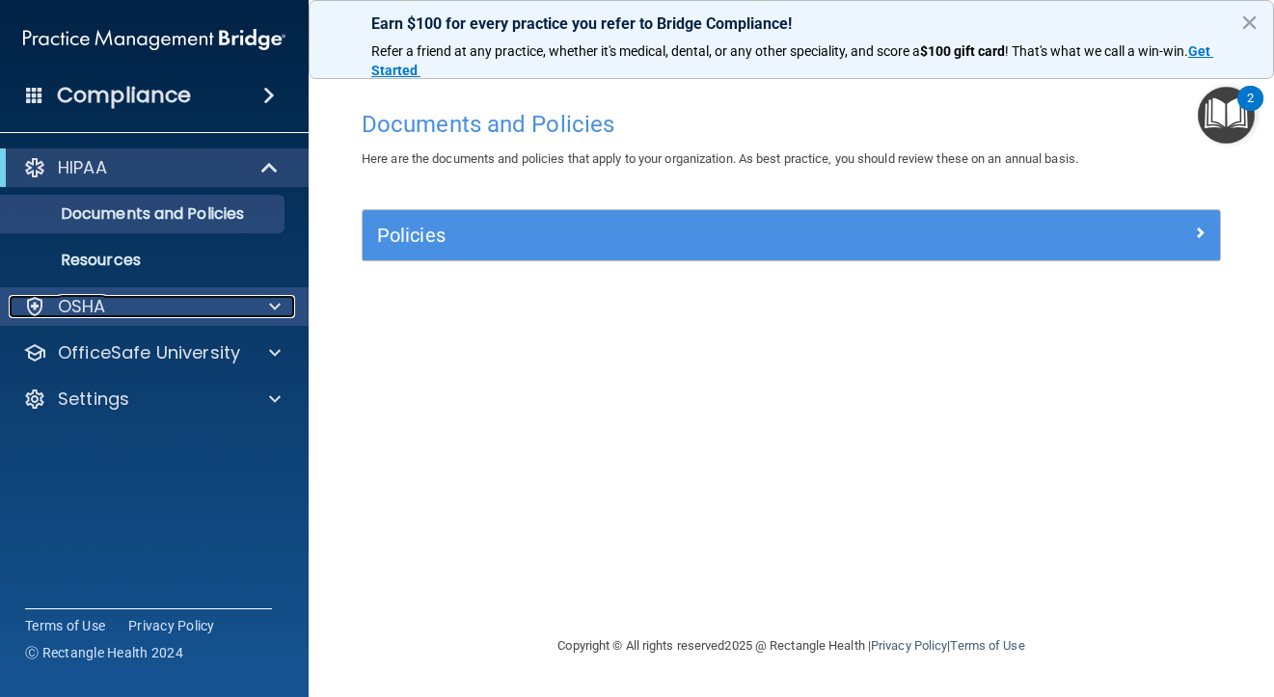
click at [56, 306] on div "OSHA" at bounding box center [128, 306] width 239 height 23
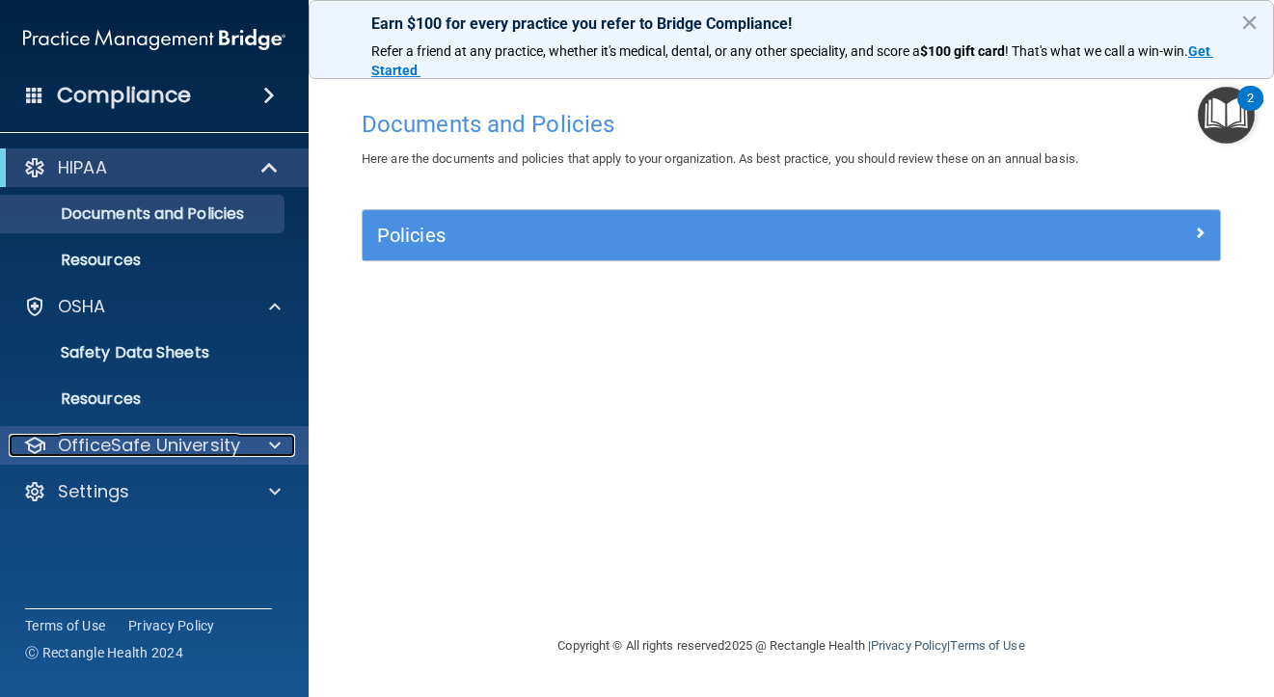
click at [101, 455] on p "OfficeSafe University" at bounding box center [149, 445] width 182 height 23
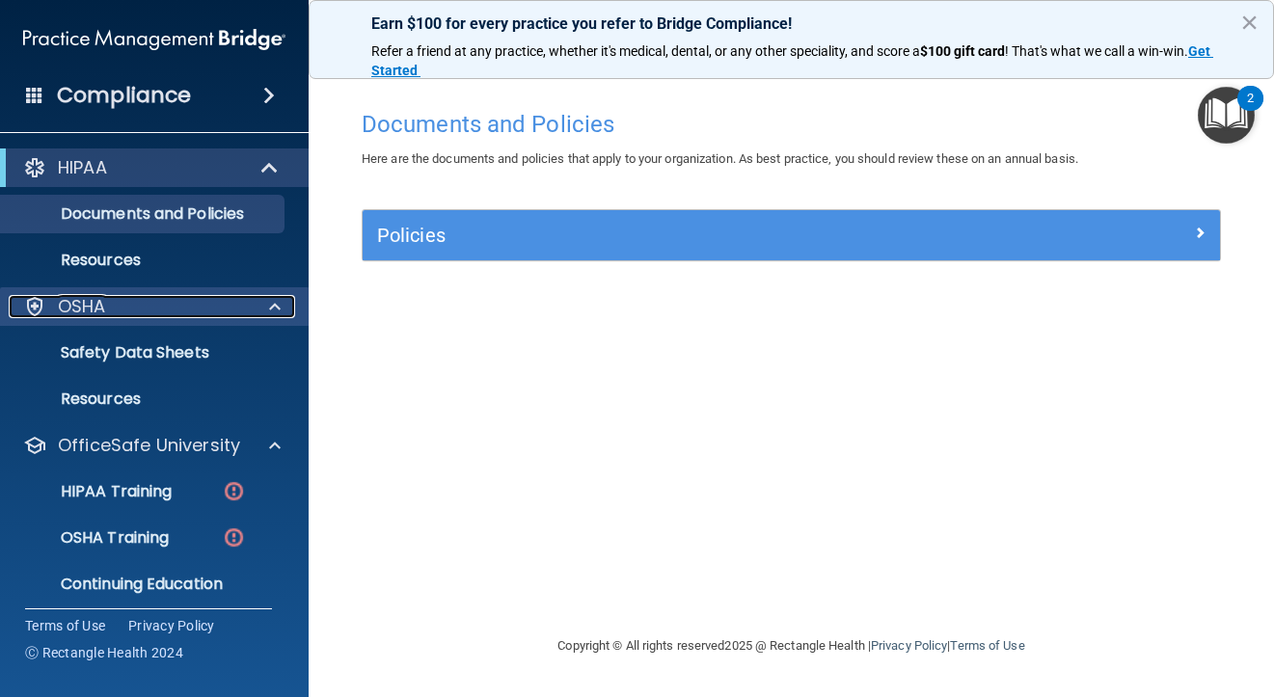
click at [262, 300] on div at bounding box center [272, 306] width 48 height 23
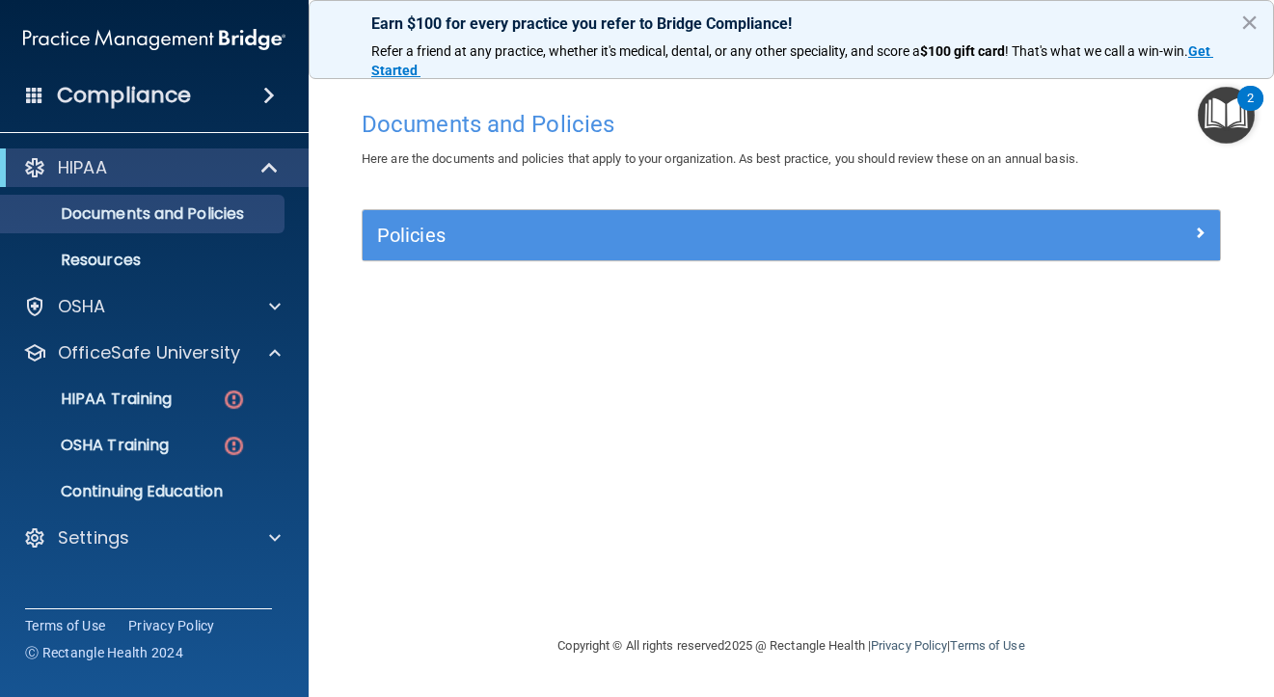
click at [283, 183] on div "HIPAA" at bounding box center [154, 167] width 309 height 39
click at [263, 178] on span at bounding box center [271, 167] width 16 height 23
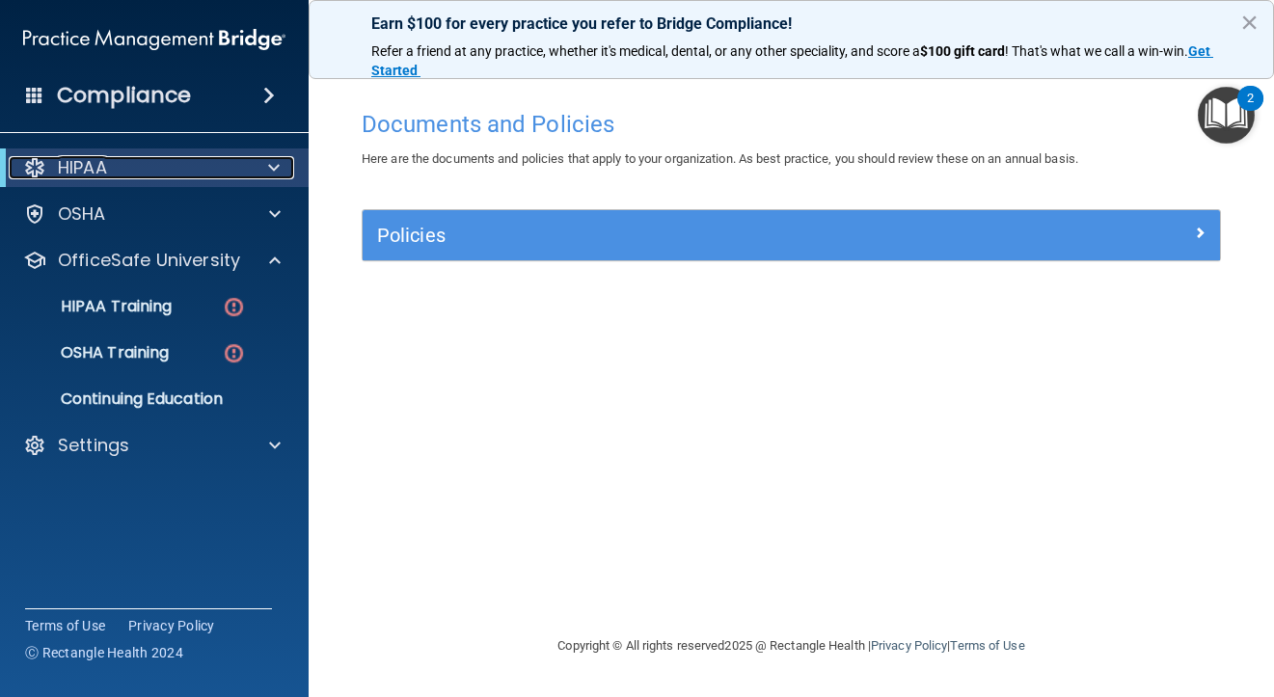
click at [168, 161] on div "HIPAA" at bounding box center [128, 167] width 238 height 23
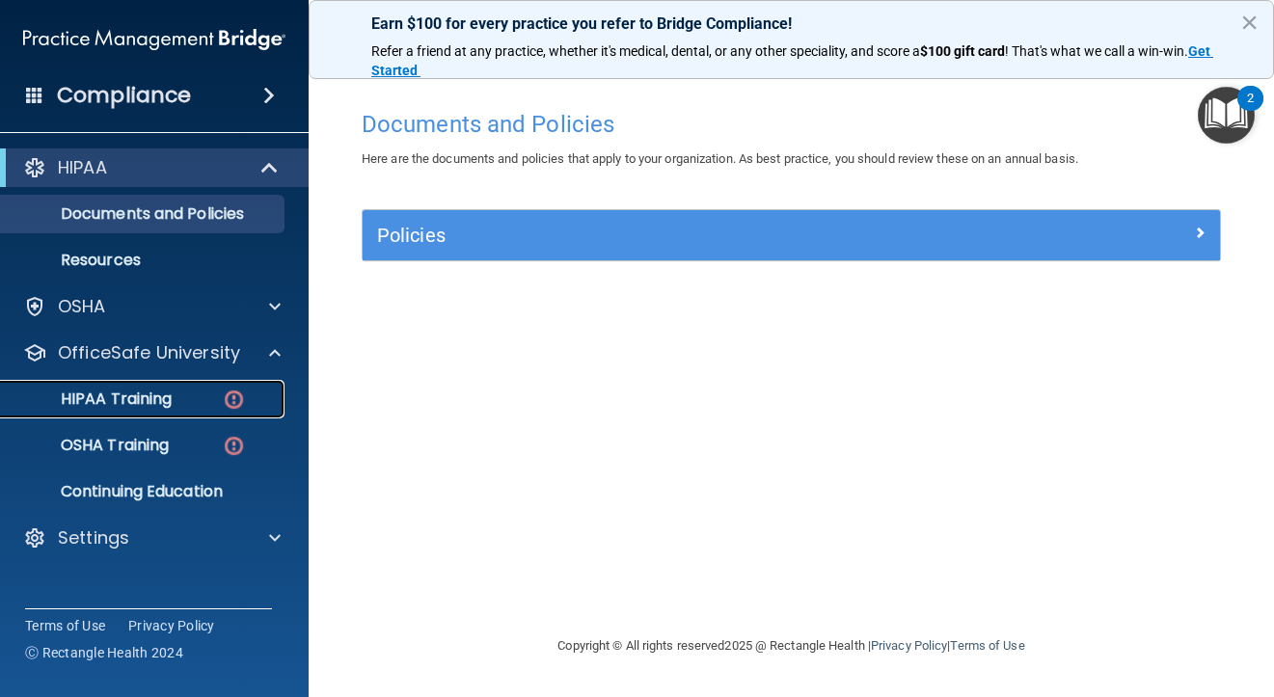
click at [124, 403] on p "HIPAA Training" at bounding box center [92, 399] width 159 height 19
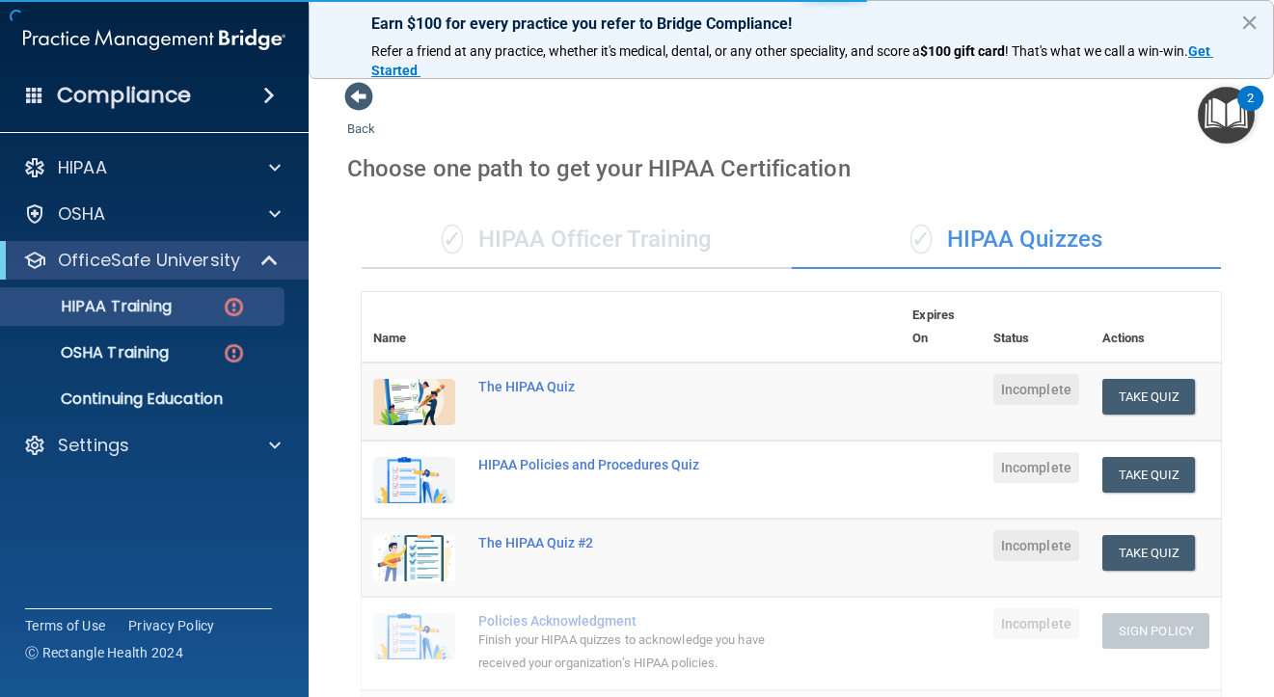
click at [590, 231] on div "✓ HIPAA Officer Training" at bounding box center [577, 240] width 430 height 58
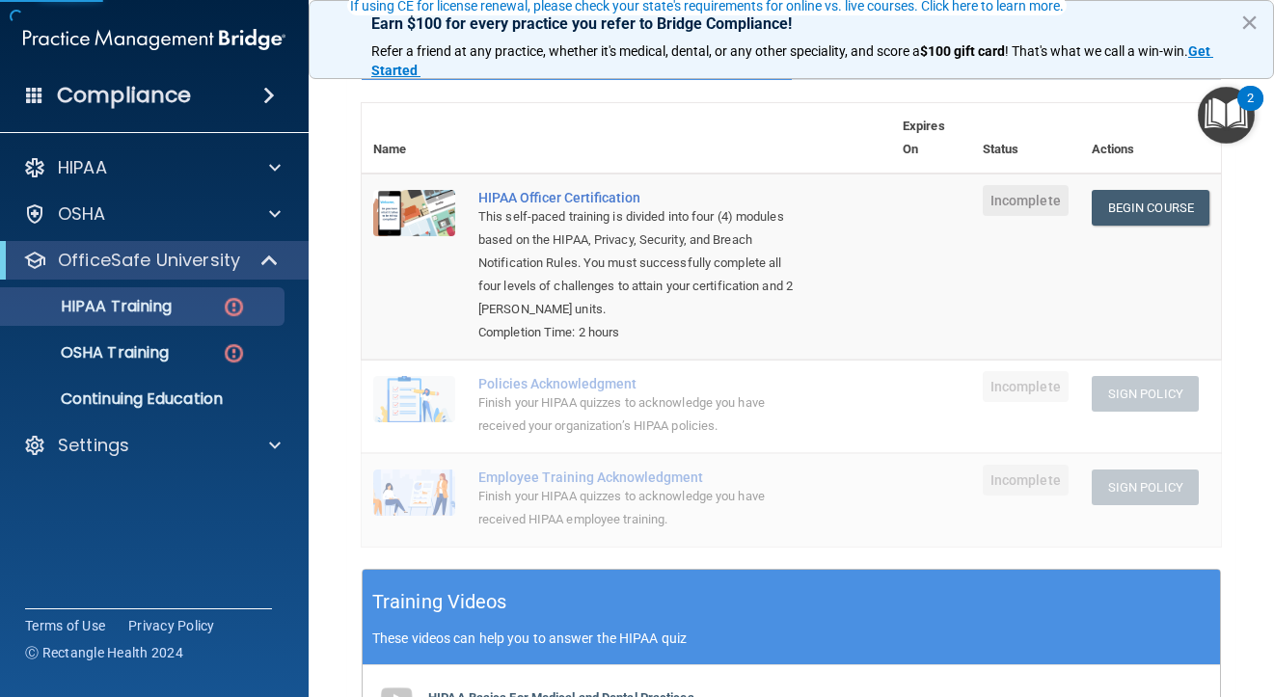
scroll to position [192, 0]
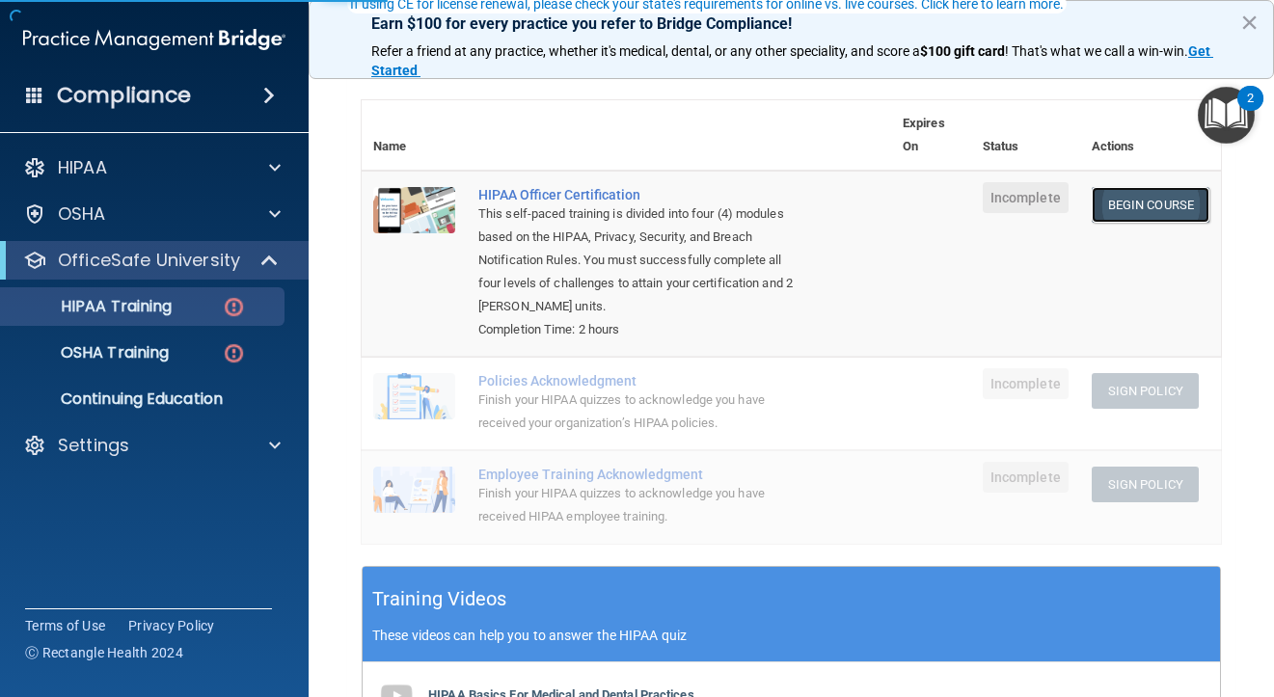
click at [1126, 199] on link "Begin Course" at bounding box center [1150, 205] width 118 height 36
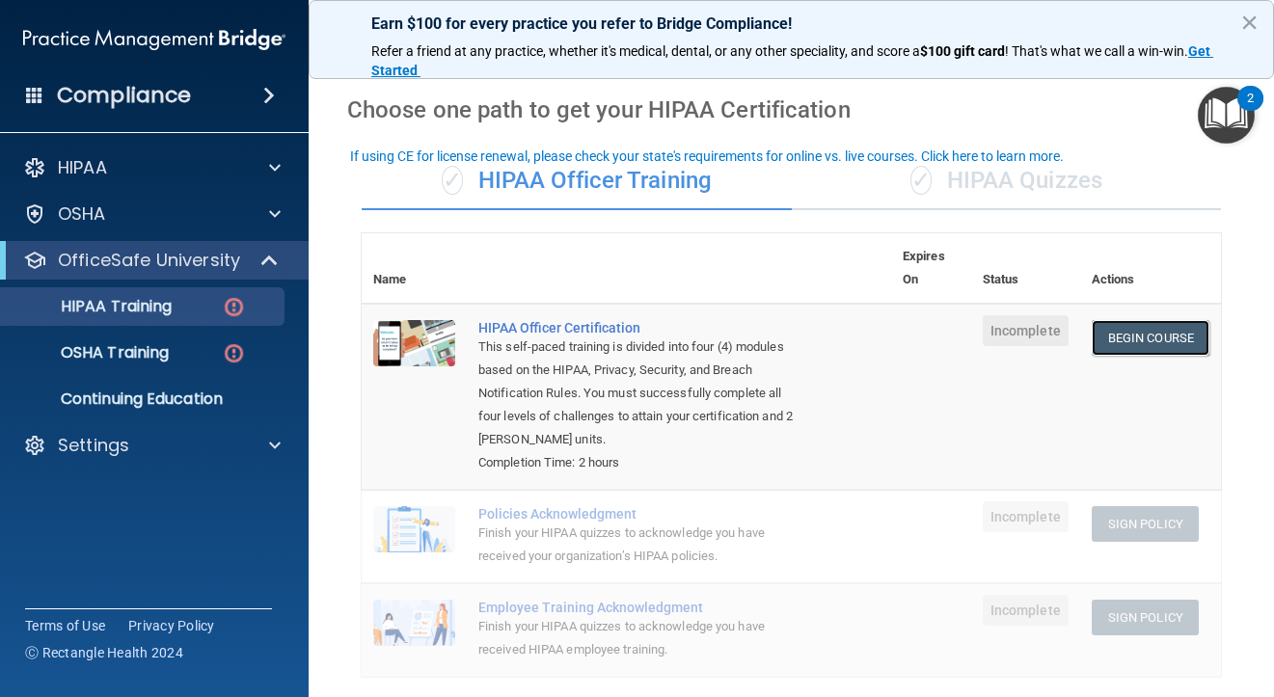
scroll to position [38, 0]
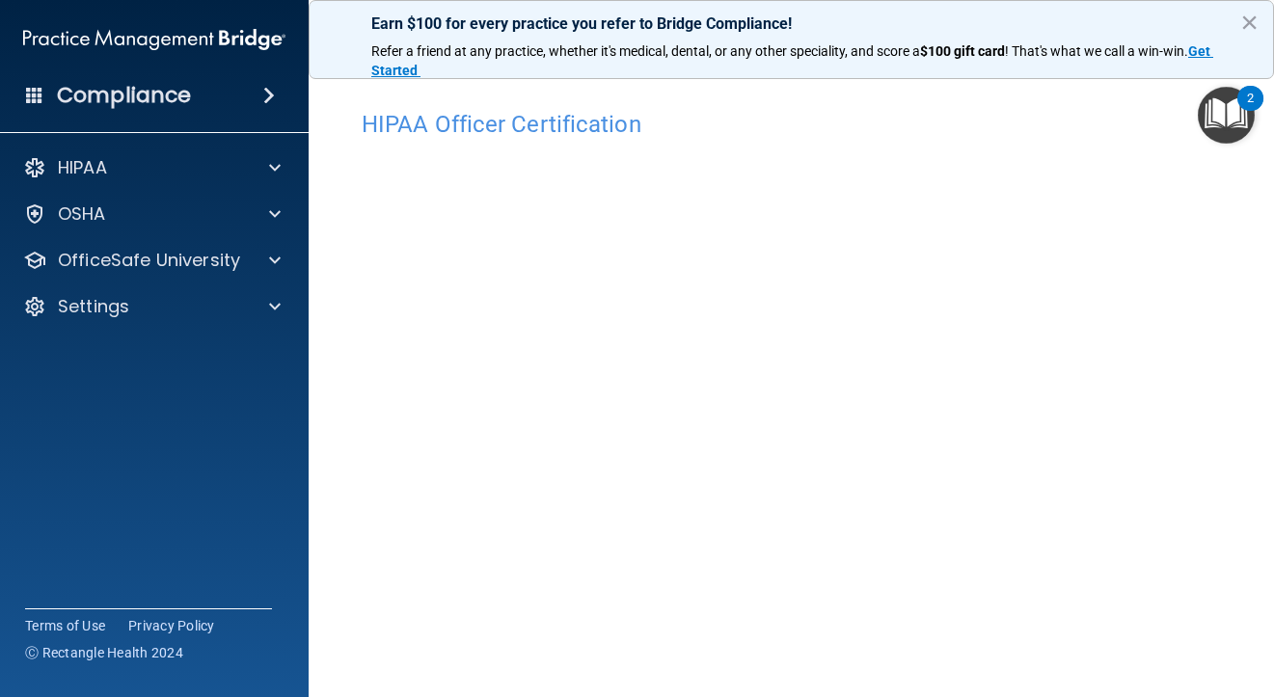
scroll to position [162, 0]
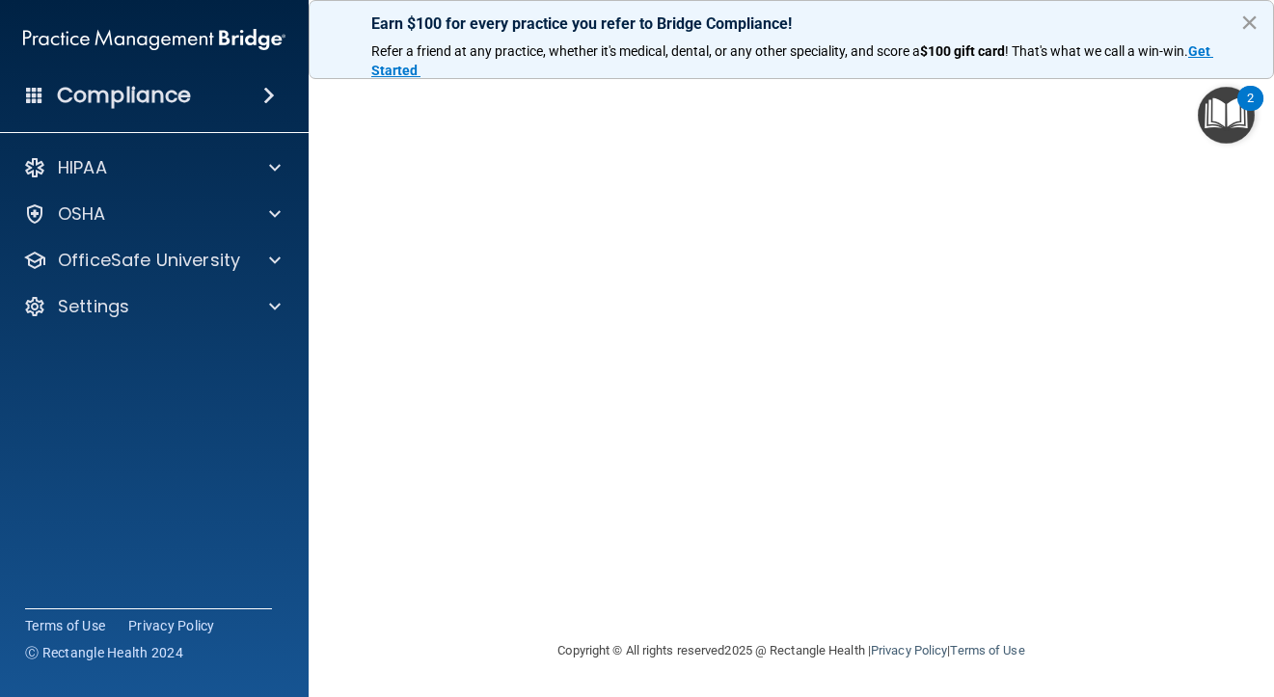
click at [1248, 28] on button "×" at bounding box center [1249, 22] width 18 height 31
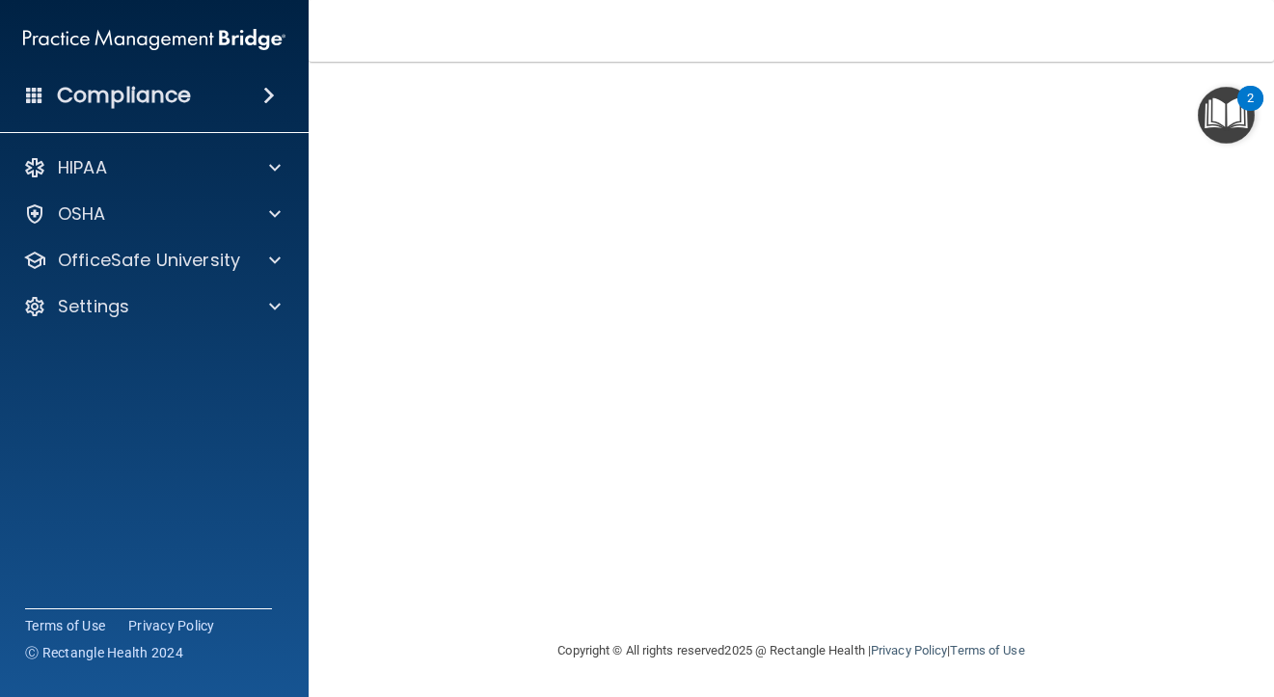
click at [1230, 134] on img "Open Resource Center, 2 new notifications" at bounding box center [1226, 115] width 57 height 57
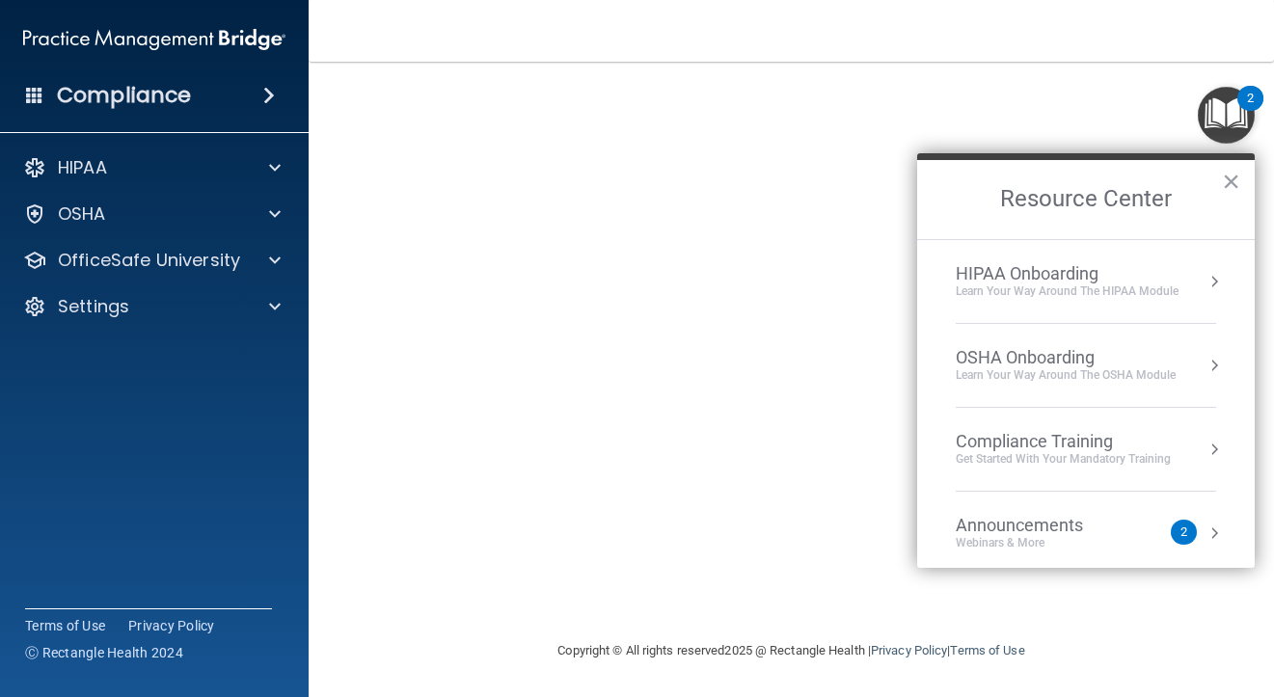
click at [1230, 134] on img "Open Resource Center, 2 new notifications" at bounding box center [1226, 115] width 57 height 57
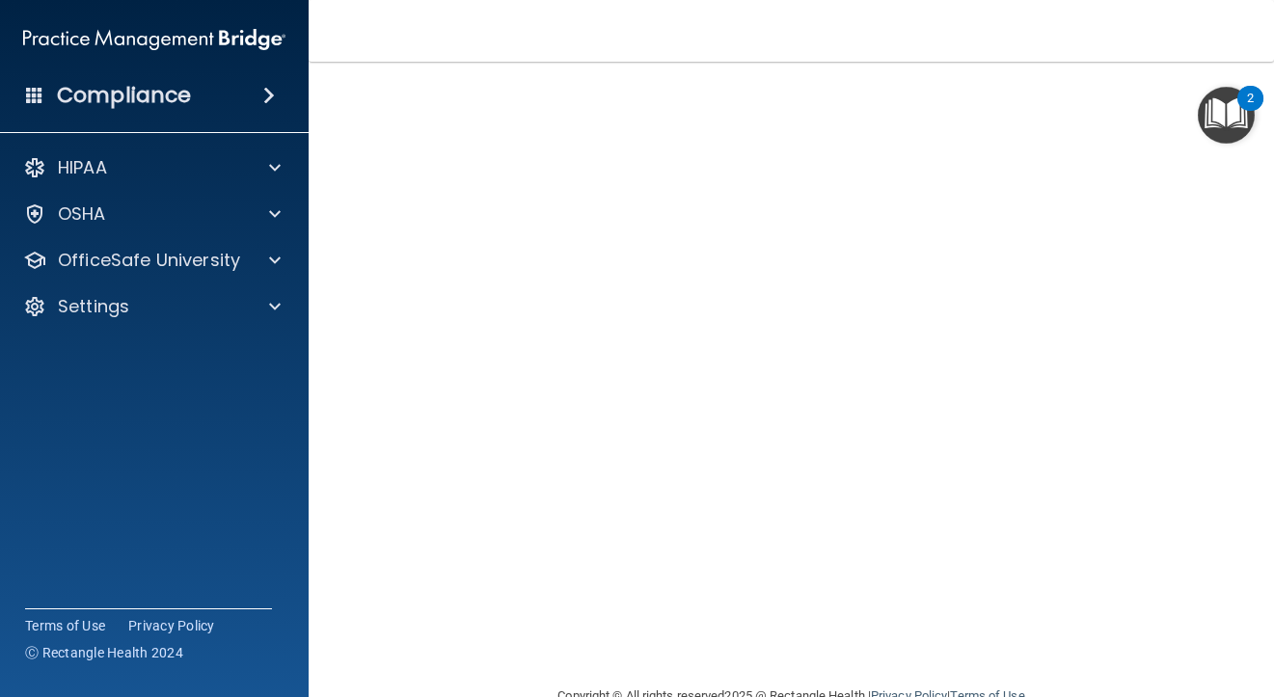
scroll to position [123, 0]
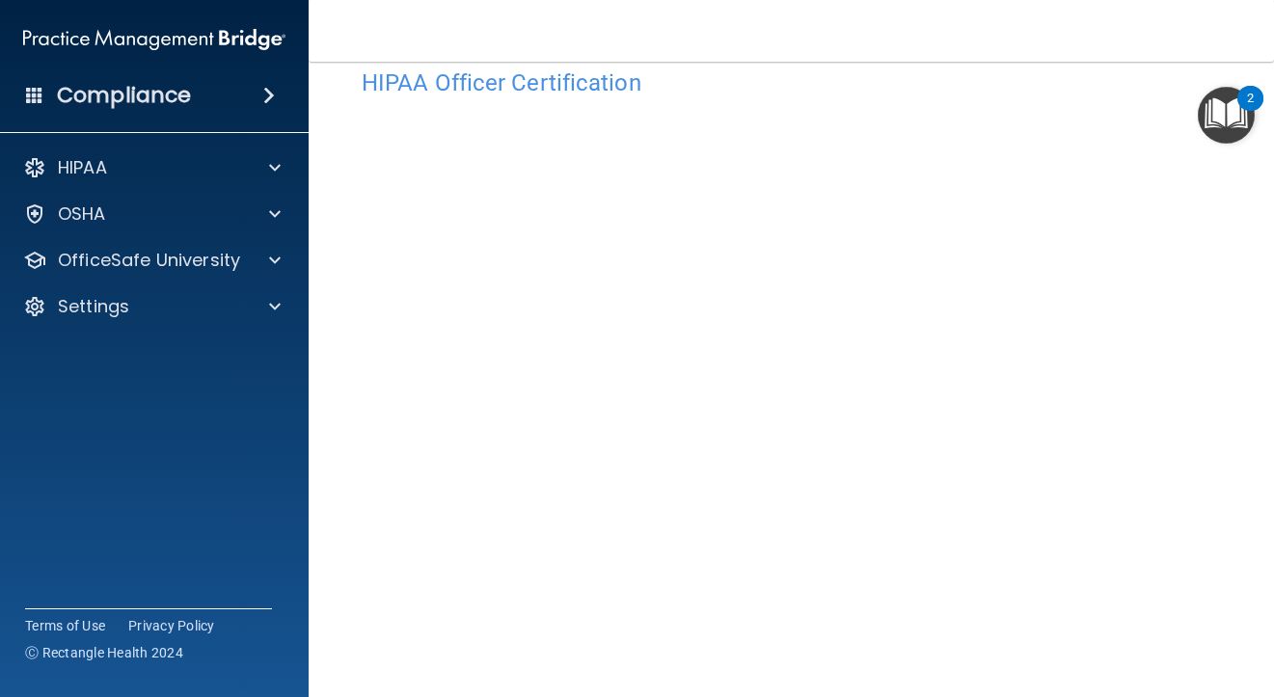
scroll to position [43, 0]
click at [680, 45] on nav "Toggle navigation [PERSON_NAME] Arms [EMAIL_ADDRESS][DOMAIN_NAME] Manage My Ent…" at bounding box center [791, 31] width 965 height 62
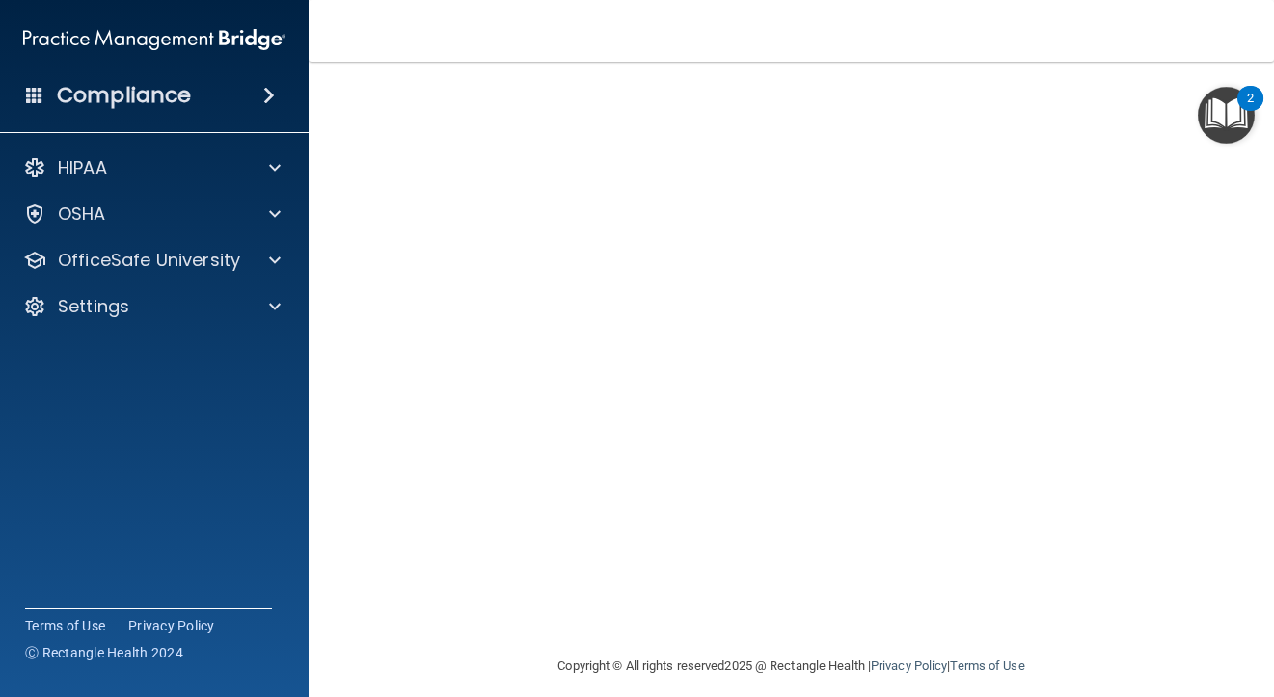
scroll to position [162, 0]
